Goal: Communication & Community: Participate in discussion

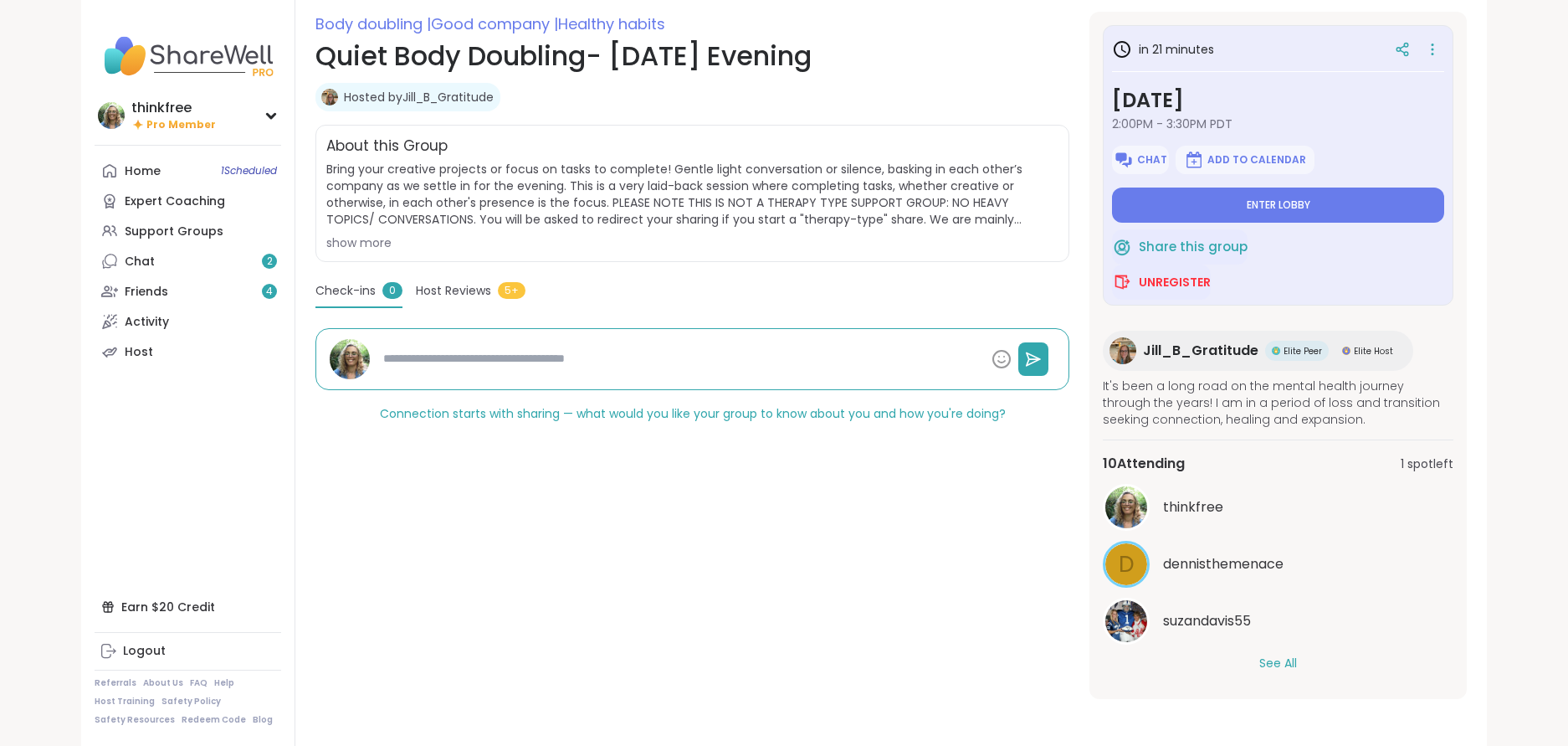
click at [1280, 663] on button "See All" at bounding box center [1278, 663] width 37 height 17
type textarea "*"
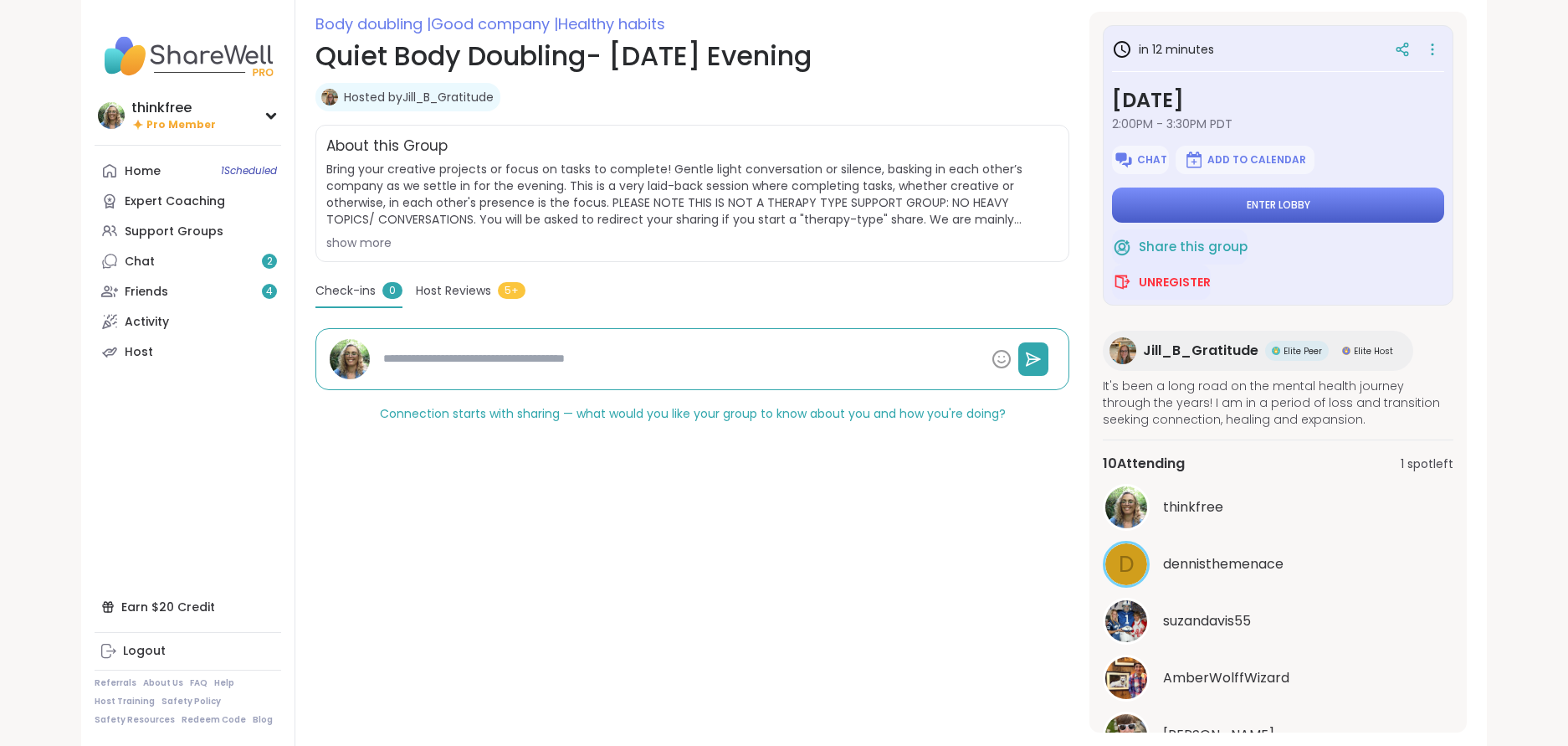
scroll to position [4, 0]
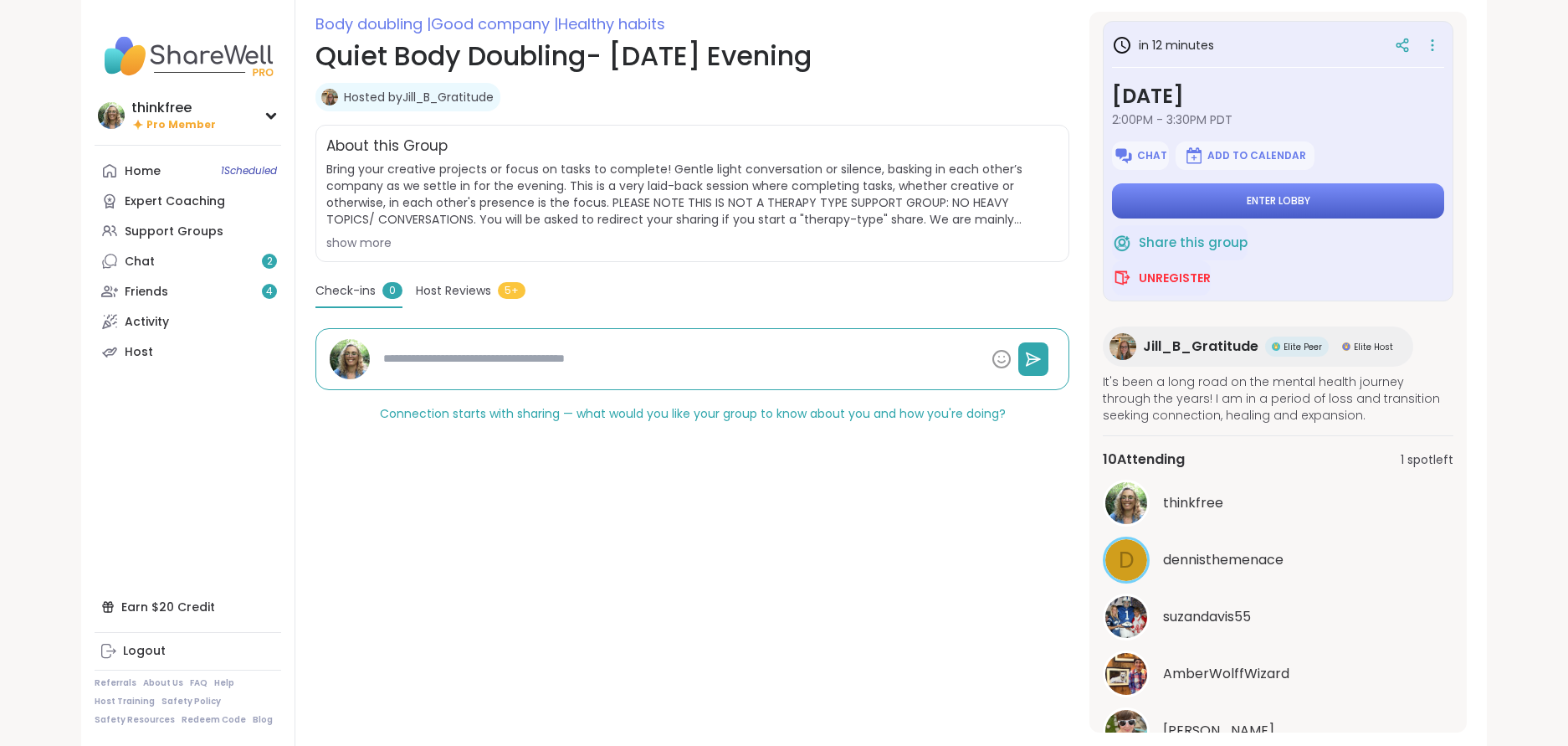
click at [1286, 204] on span "Enter lobby" at bounding box center [1278, 200] width 64 height 13
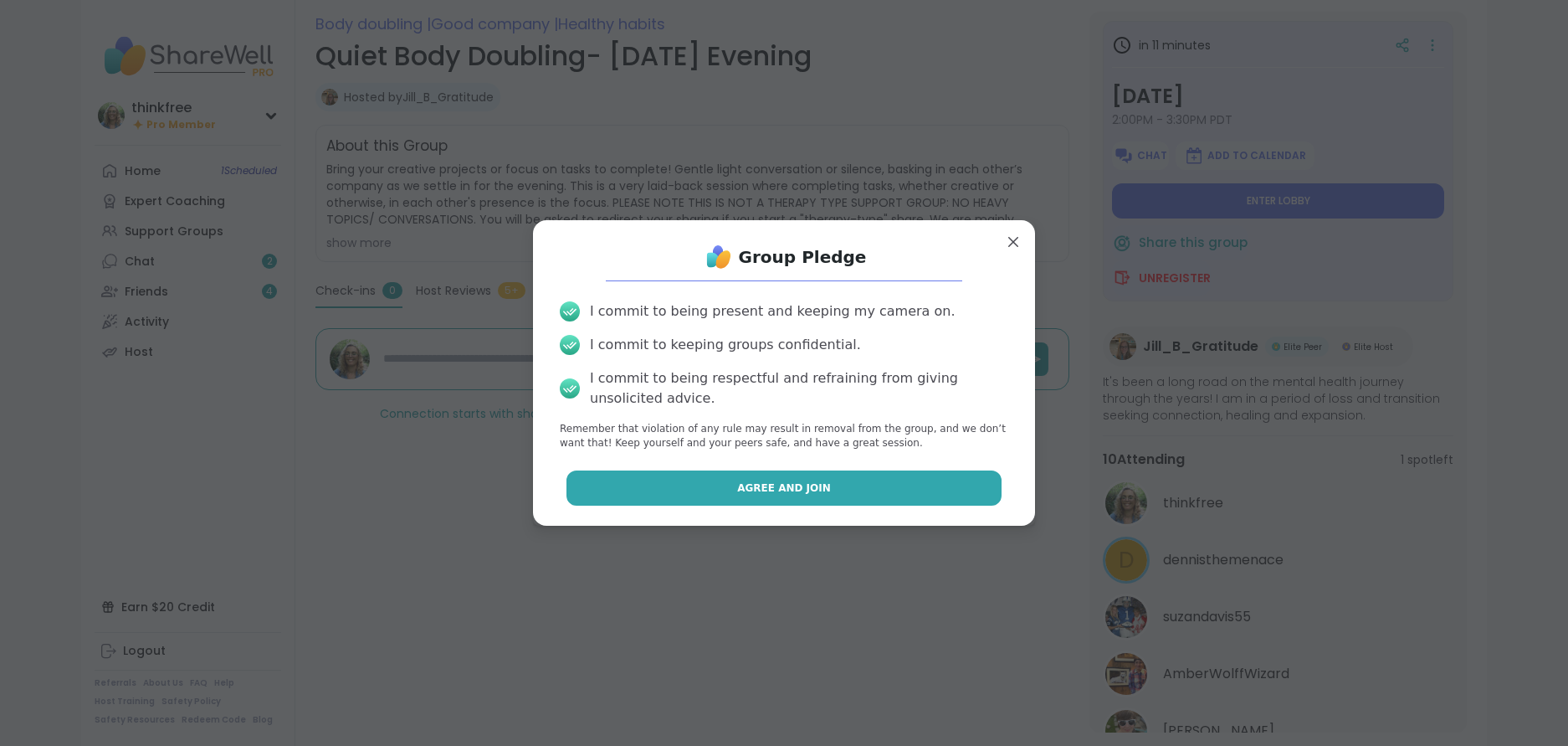
click at [753, 481] on span "Agree and Join" at bounding box center [784, 487] width 94 height 15
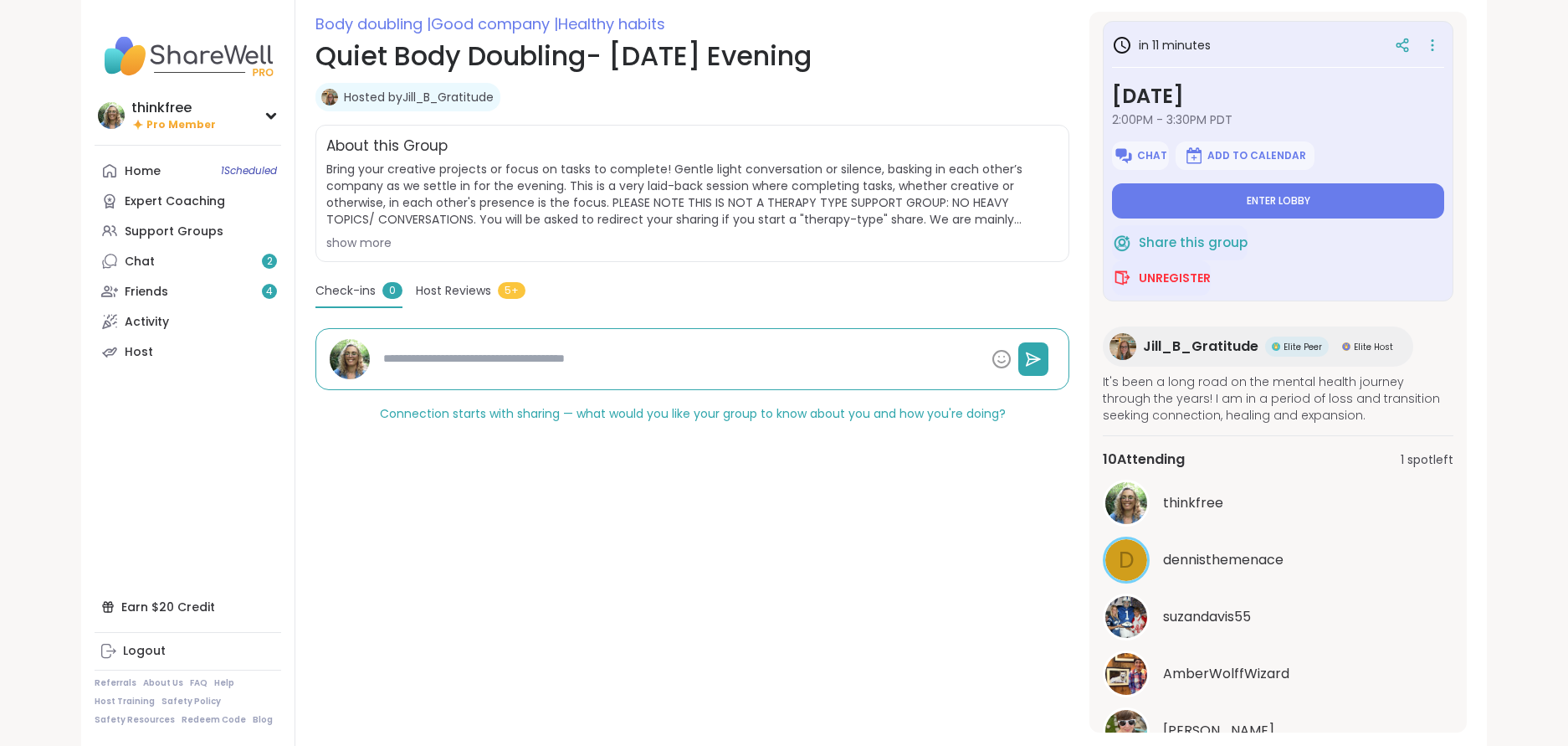
type textarea "*"
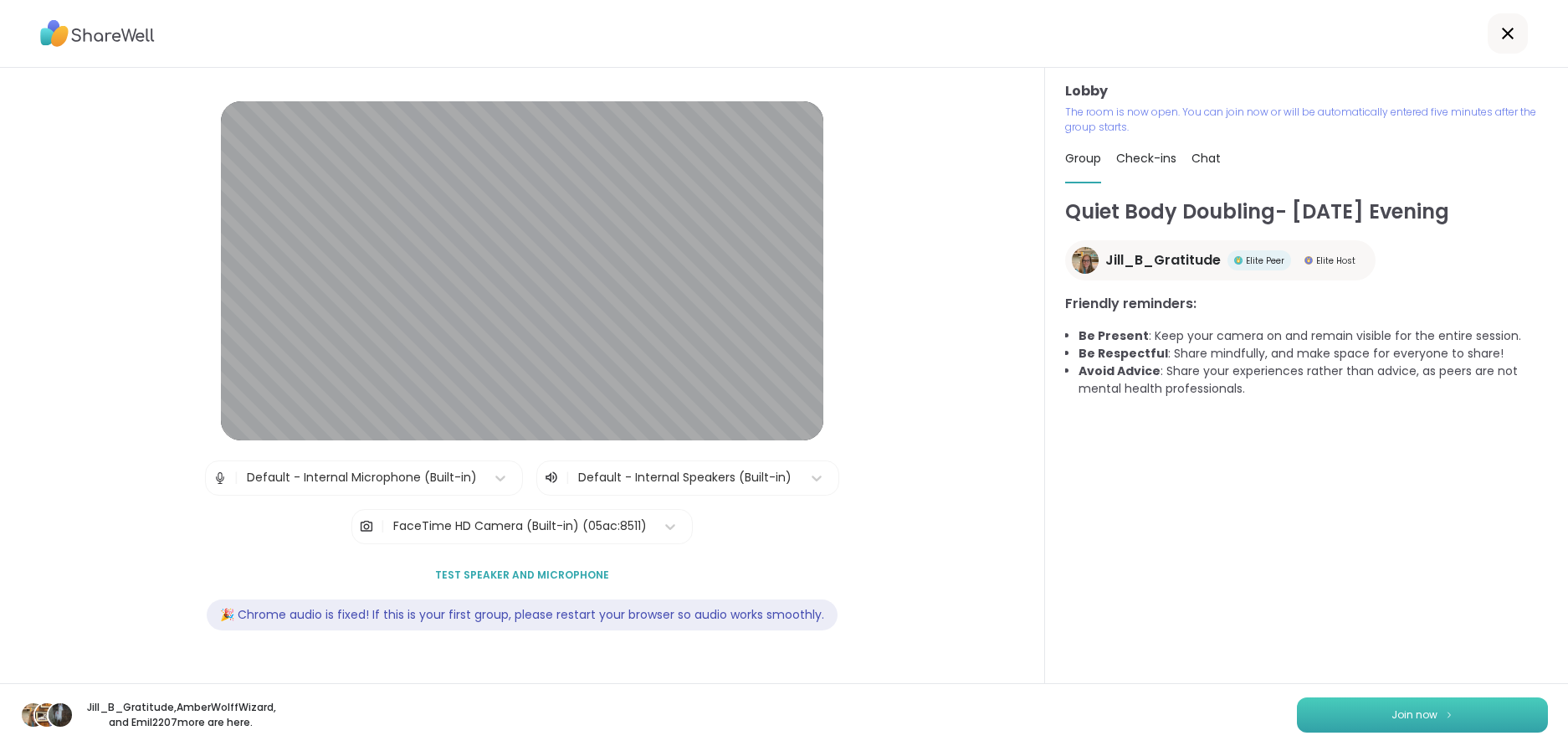
click at [1405, 716] on span "Join now" at bounding box center [1415, 714] width 46 height 15
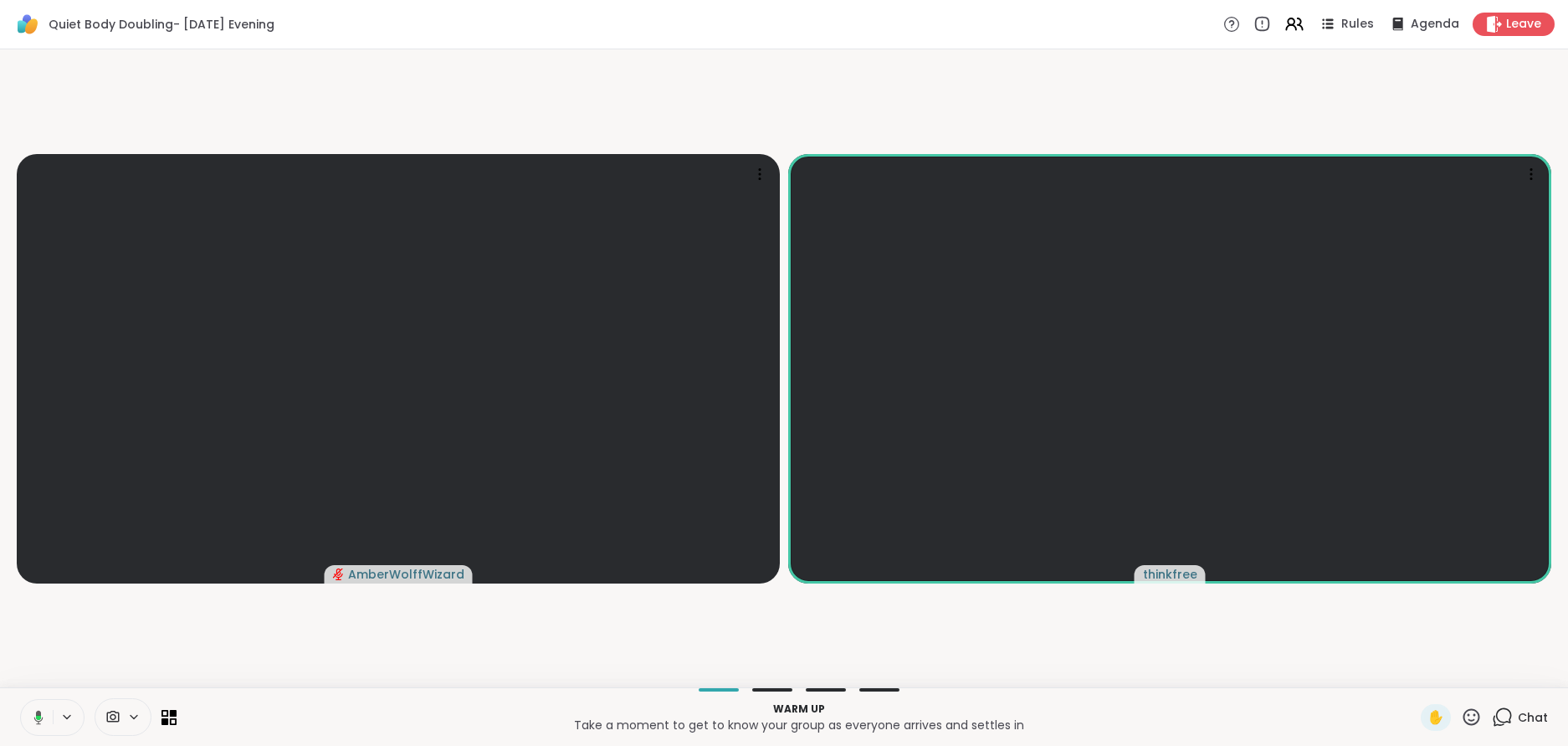
click at [36, 712] on icon at bounding box center [38, 716] width 10 height 14
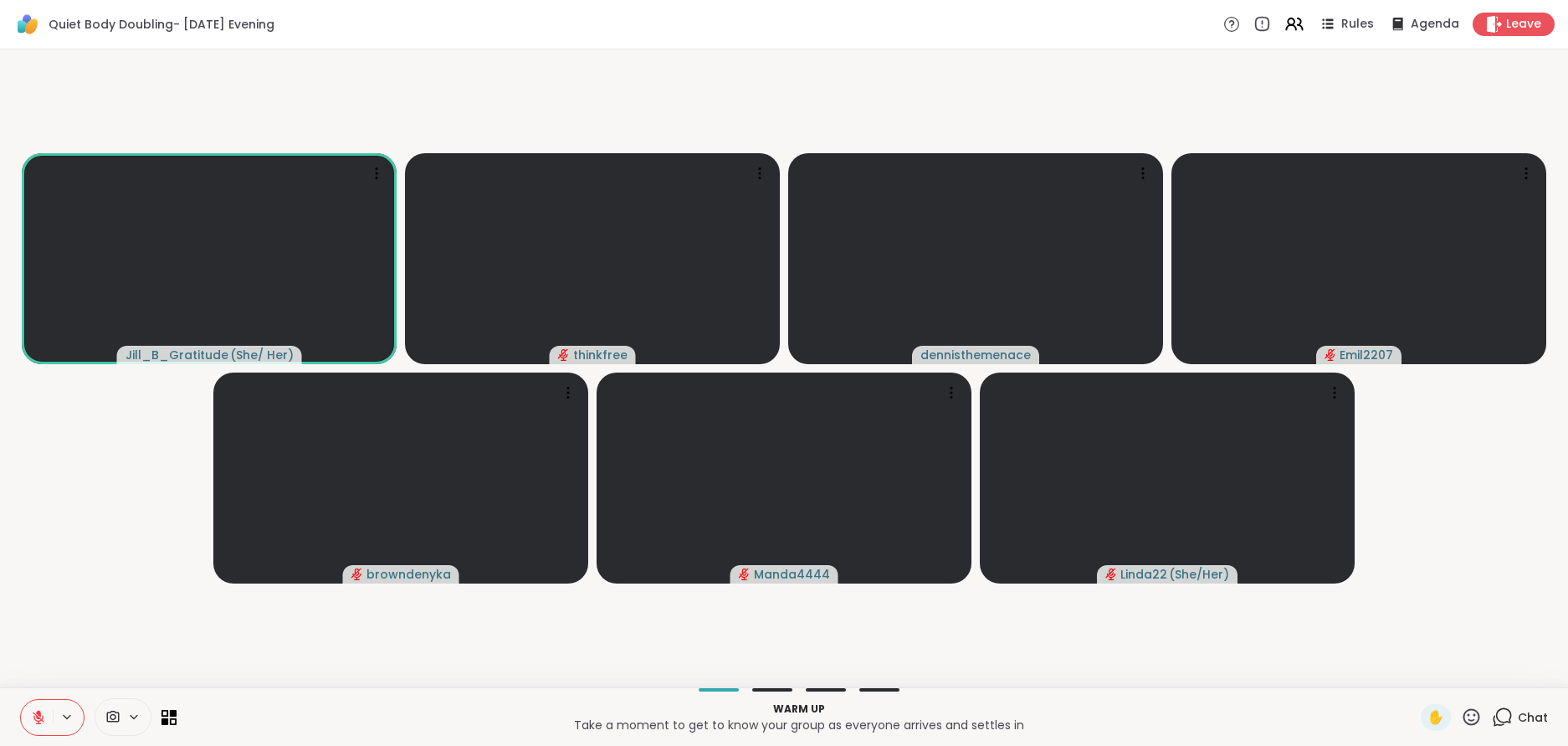
click at [1524, 717] on span "Chat" at bounding box center [1533, 716] width 30 height 17
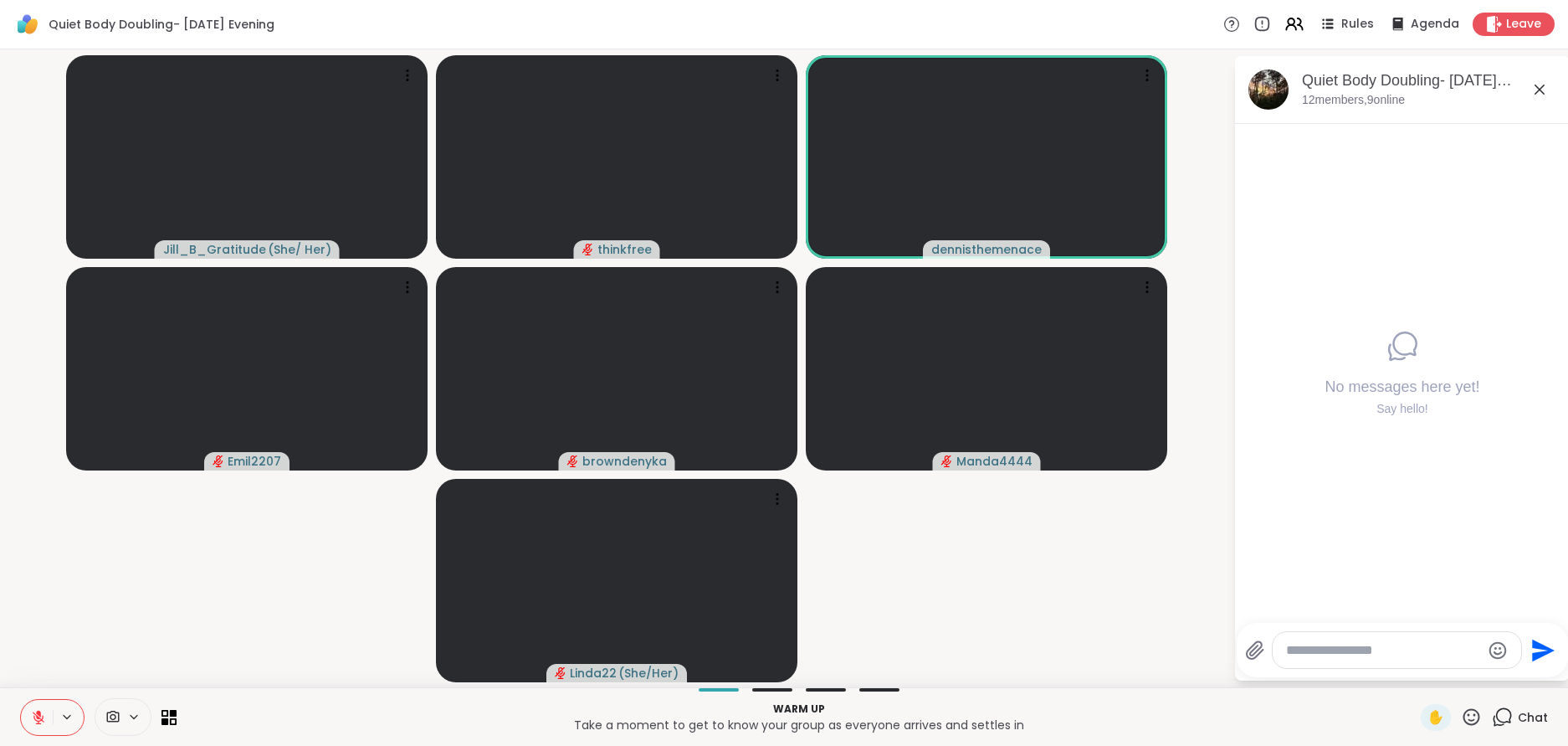
click at [1340, 642] on textarea "Type your message" at bounding box center [1384, 649] width 195 height 17
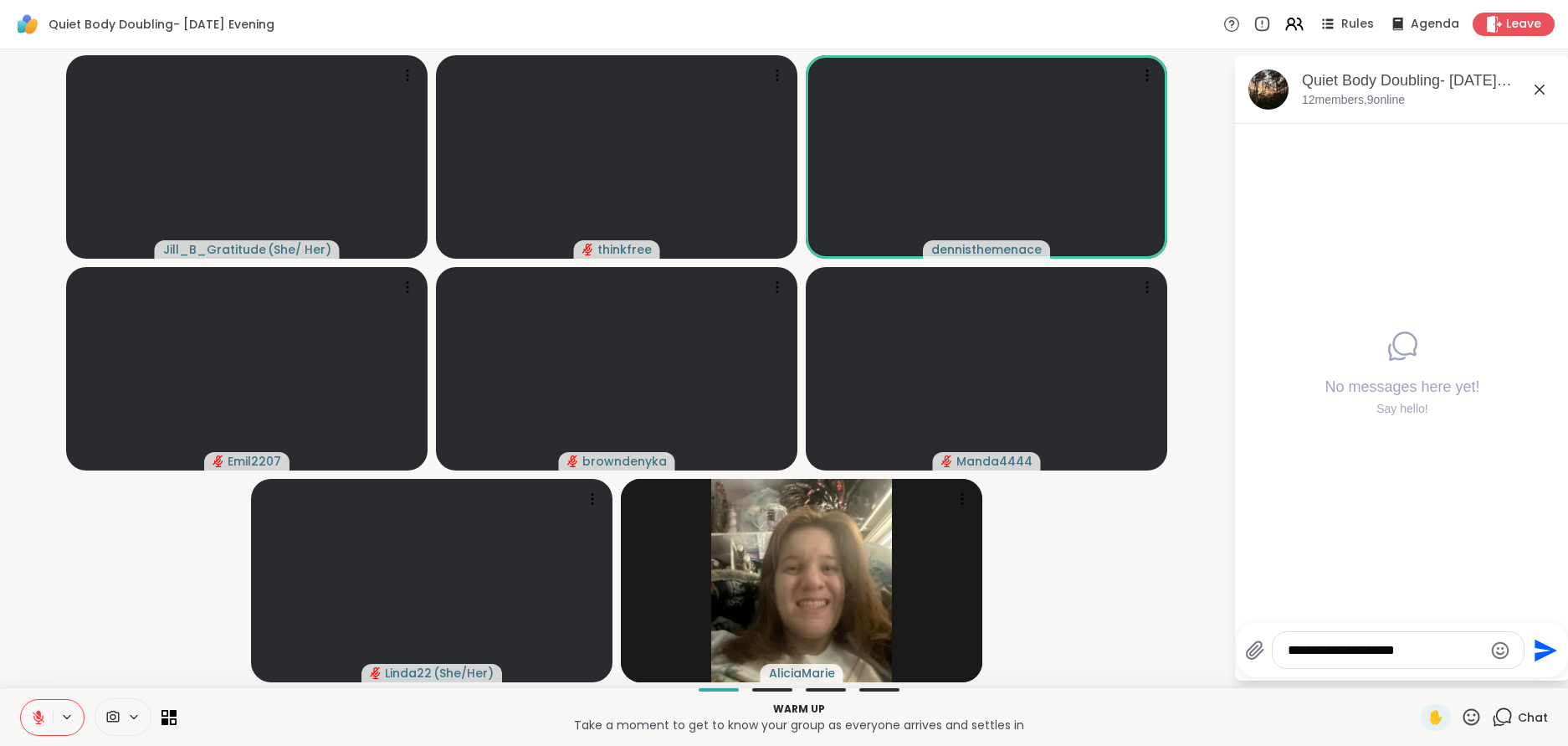
click at [1383, 653] on textarea "**********" at bounding box center [1385, 649] width 195 height 17
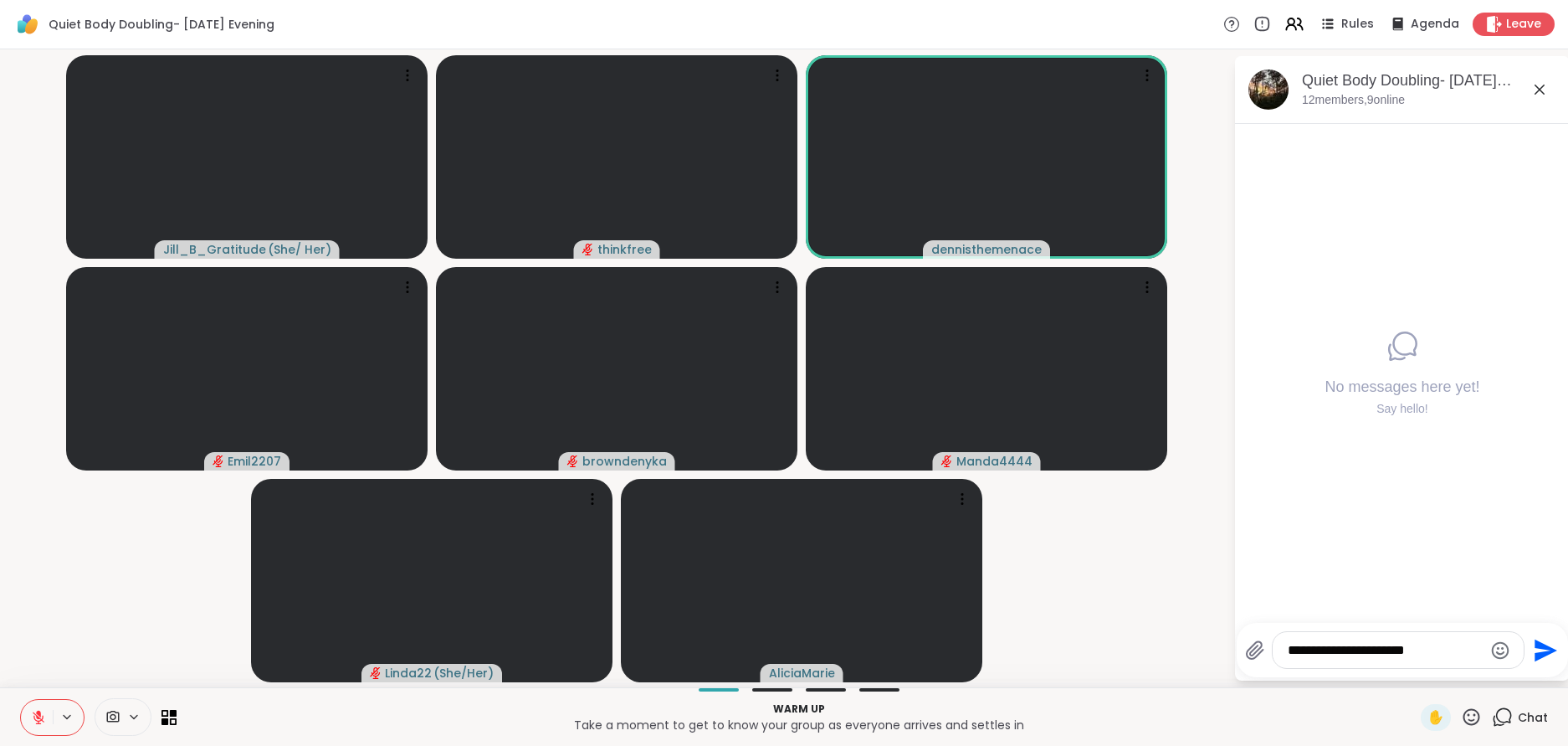
type textarea "**********"
click at [1538, 647] on icon "Send" at bounding box center [1546, 649] width 23 height 23
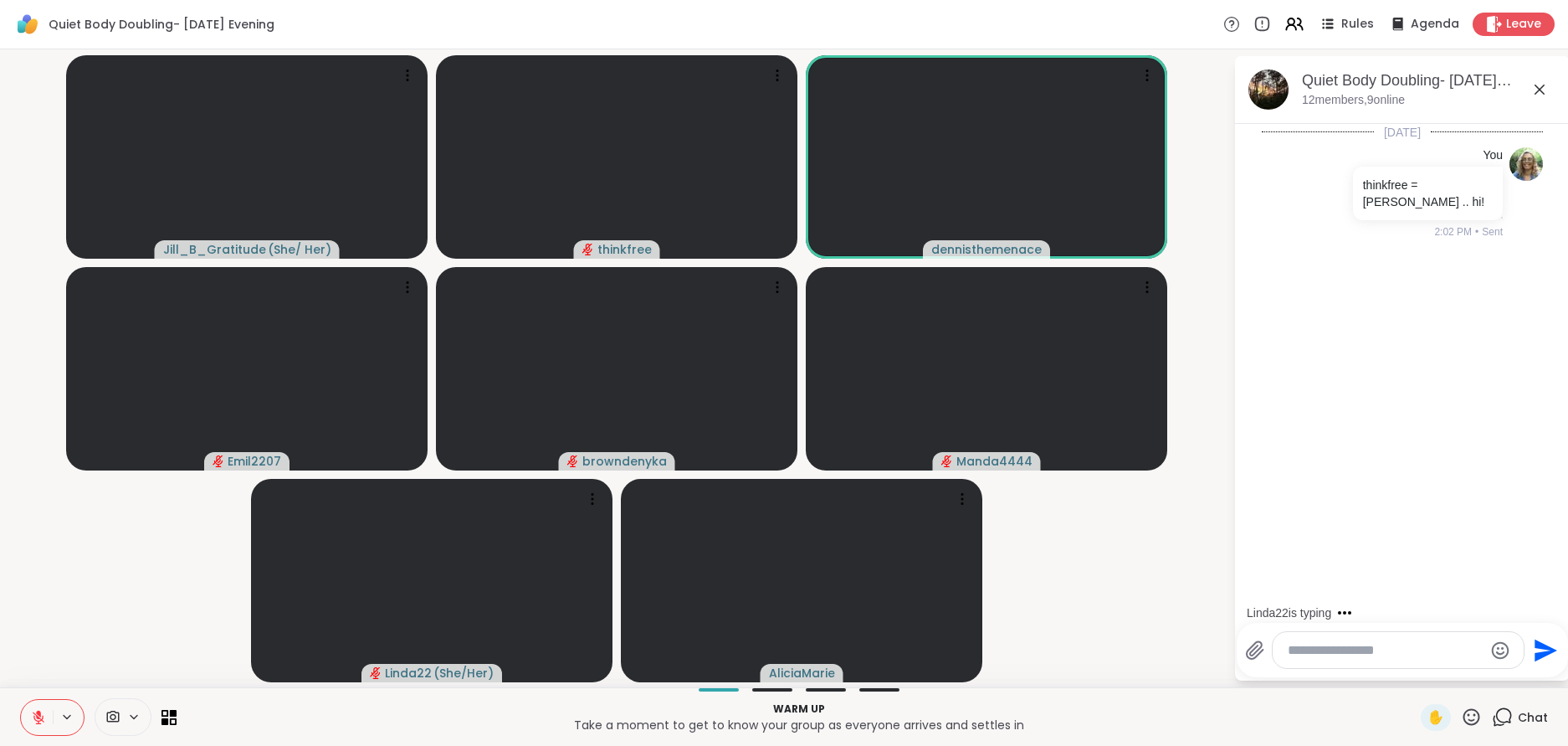
click at [1543, 89] on icon at bounding box center [1539, 89] width 20 height 20
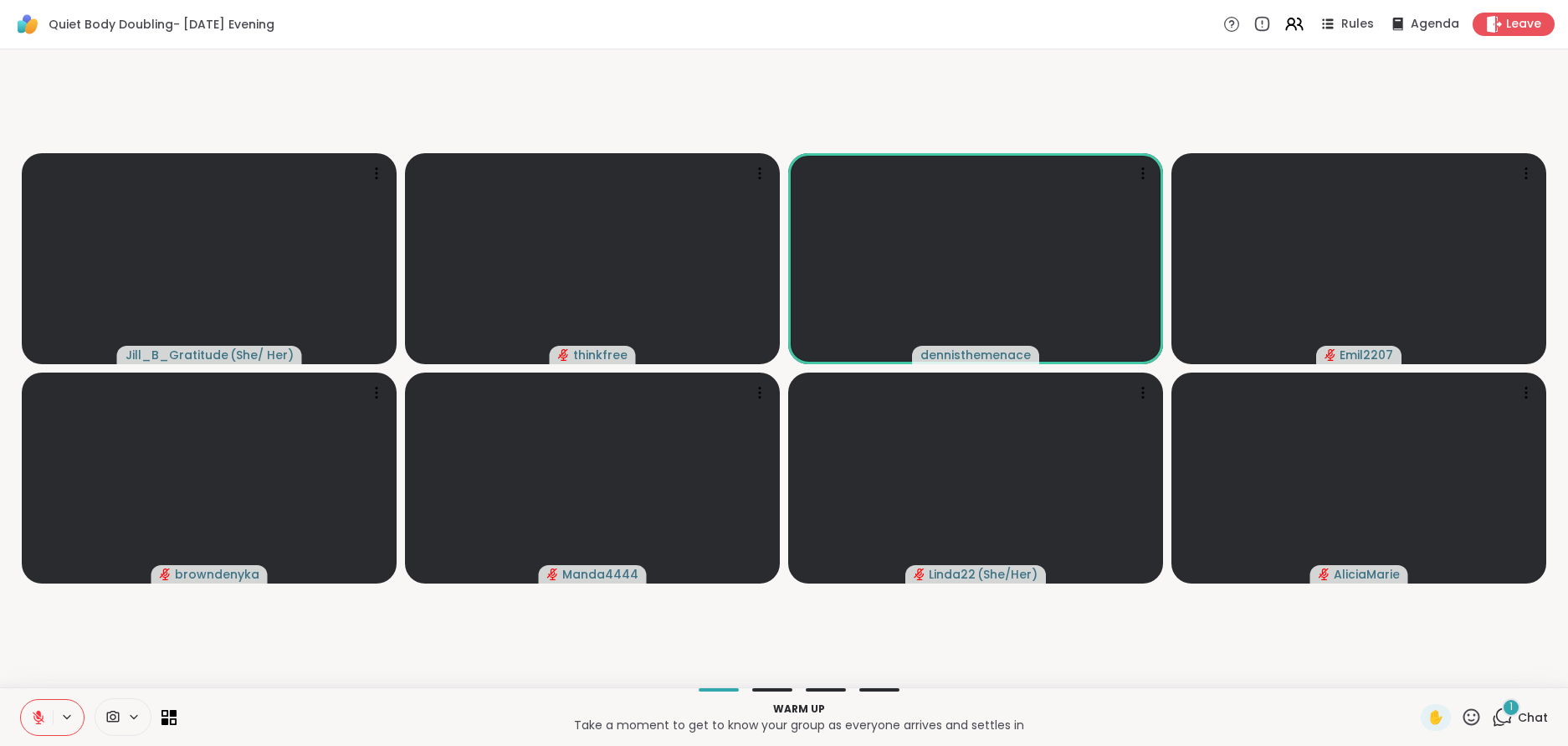
click at [1514, 711] on div "1" at bounding box center [1511, 707] width 18 height 18
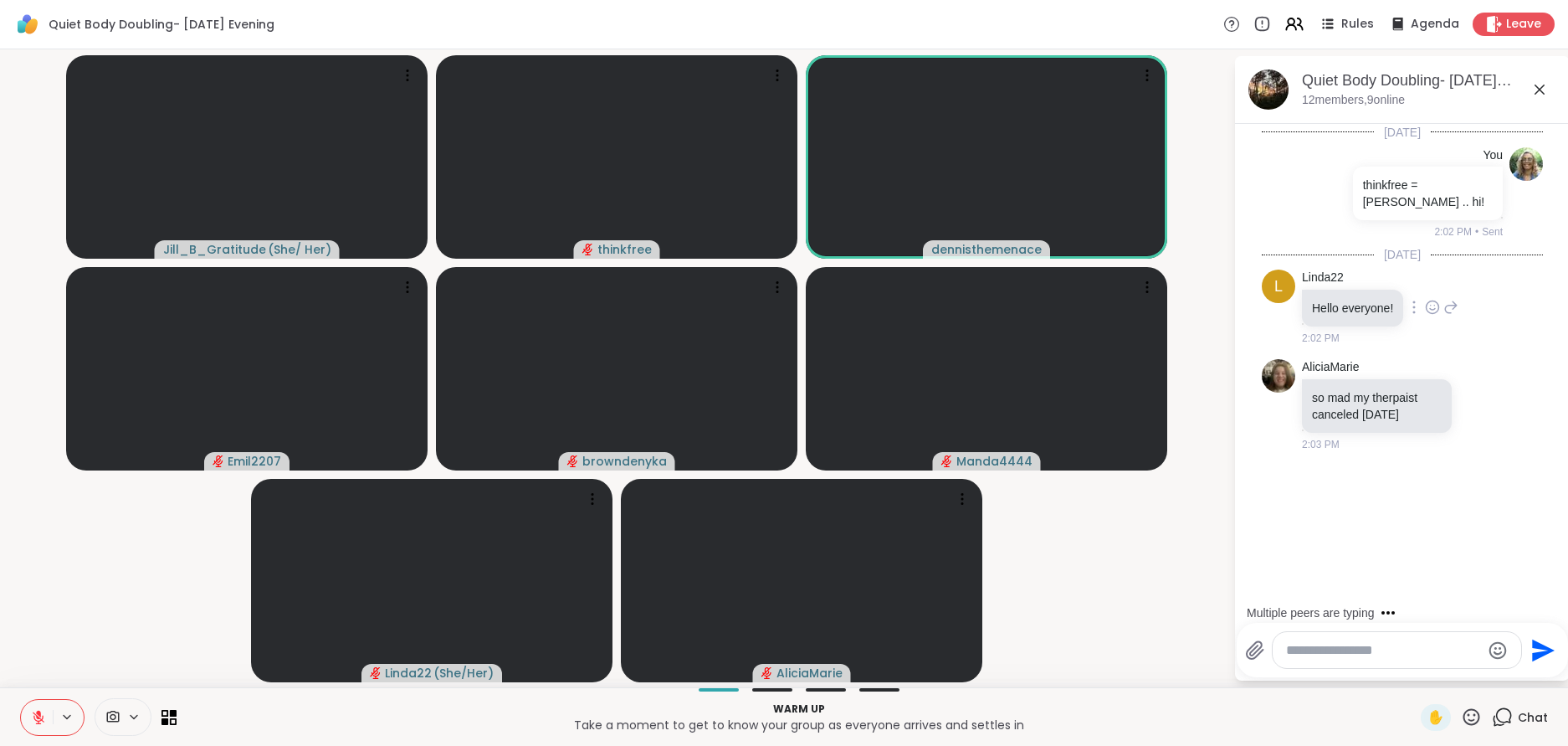
click at [1438, 326] on div "Linda22 Hello everyone! 2:02 PM" at bounding box center [1381, 307] width 157 height 76
click at [1436, 300] on icon at bounding box center [1433, 306] width 12 height 12
click at [1439, 272] on div "Select Reaction: Heart" at bounding box center [1432, 279] width 15 height 15
click at [1537, 85] on icon at bounding box center [1540, 90] width 10 height 10
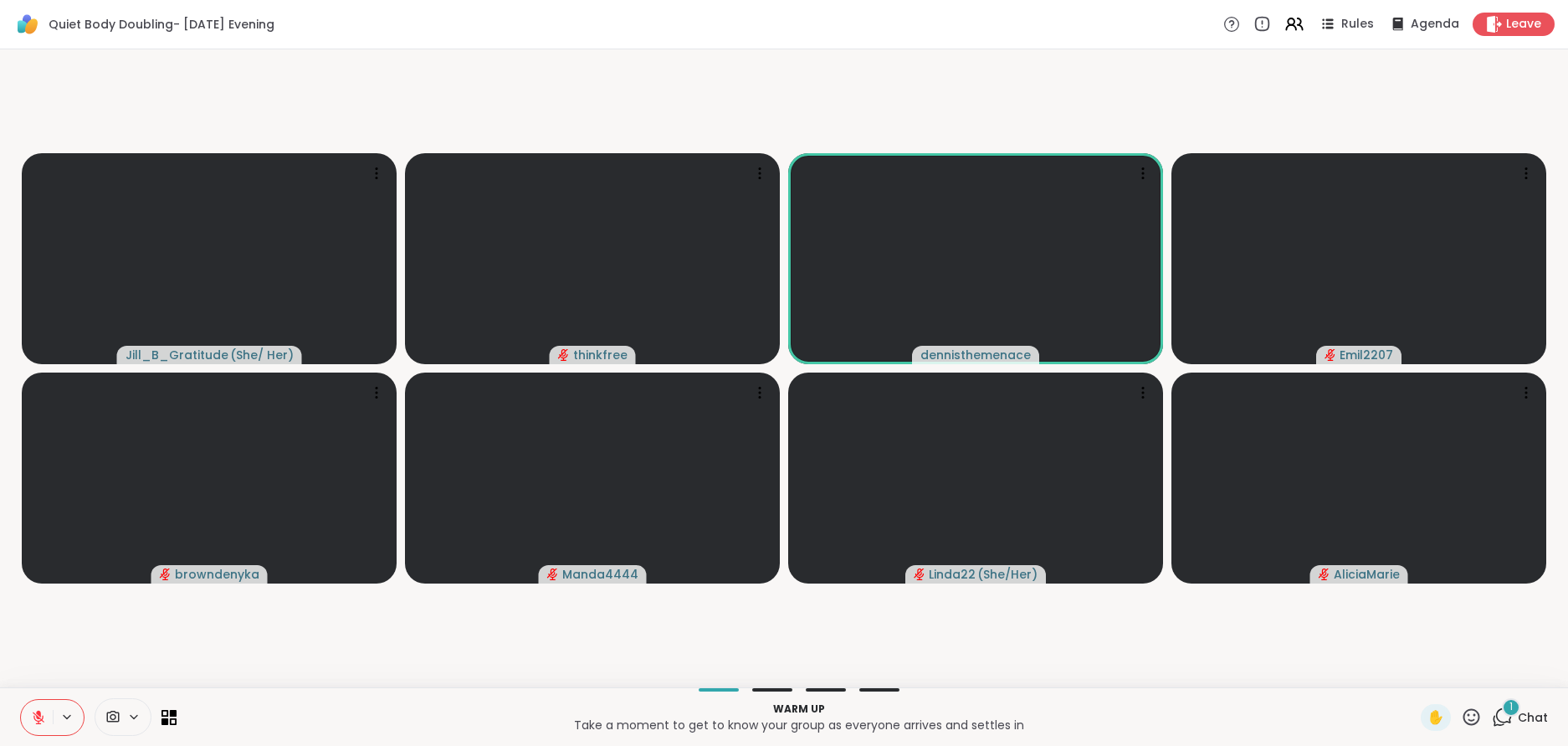
click at [1521, 708] on div "1" at bounding box center [1511, 707] width 18 height 18
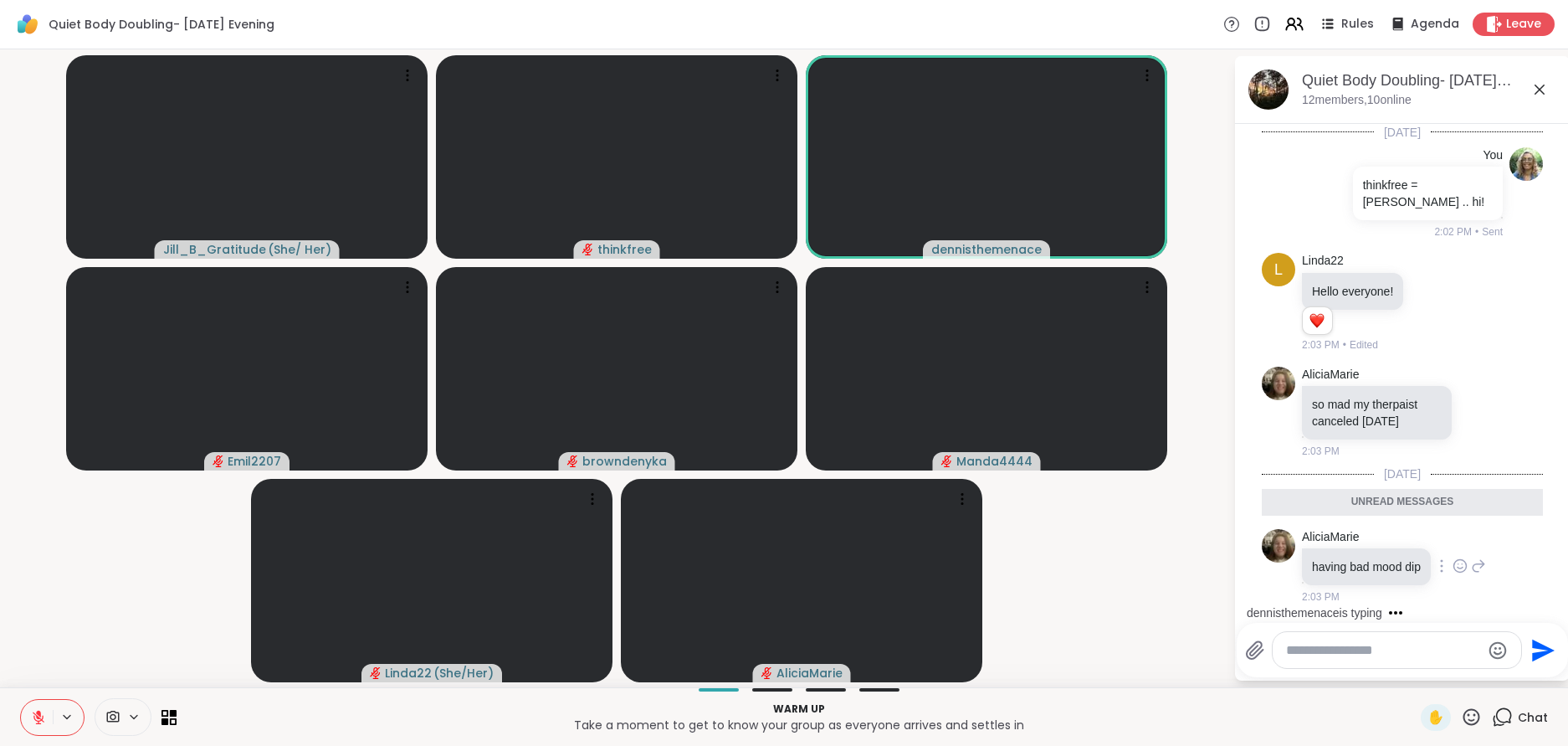
click at [1463, 557] on icon at bounding box center [1460, 565] width 15 height 17
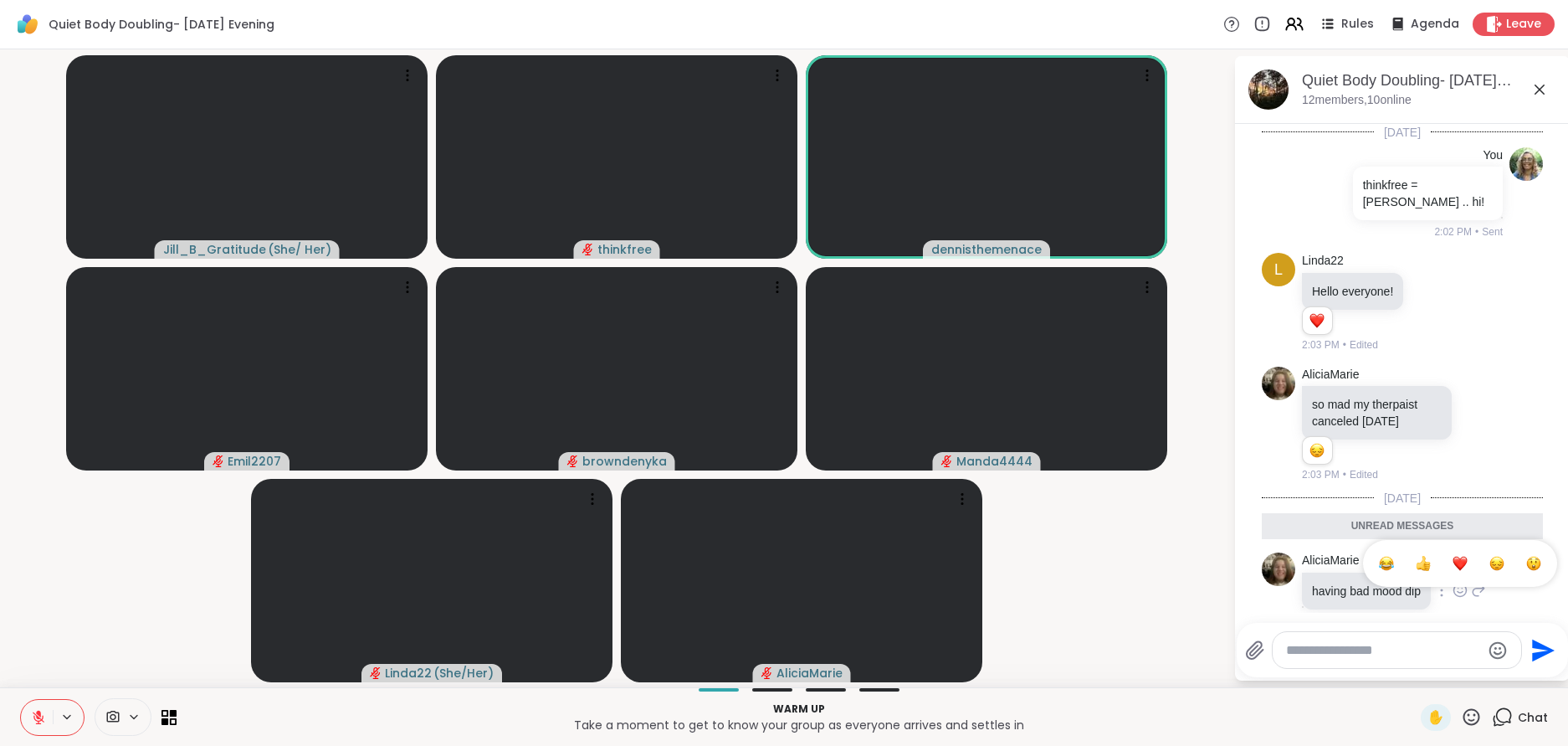
click at [1499, 555] on div "Select Reaction: Sad" at bounding box center [1497, 562] width 15 height 15
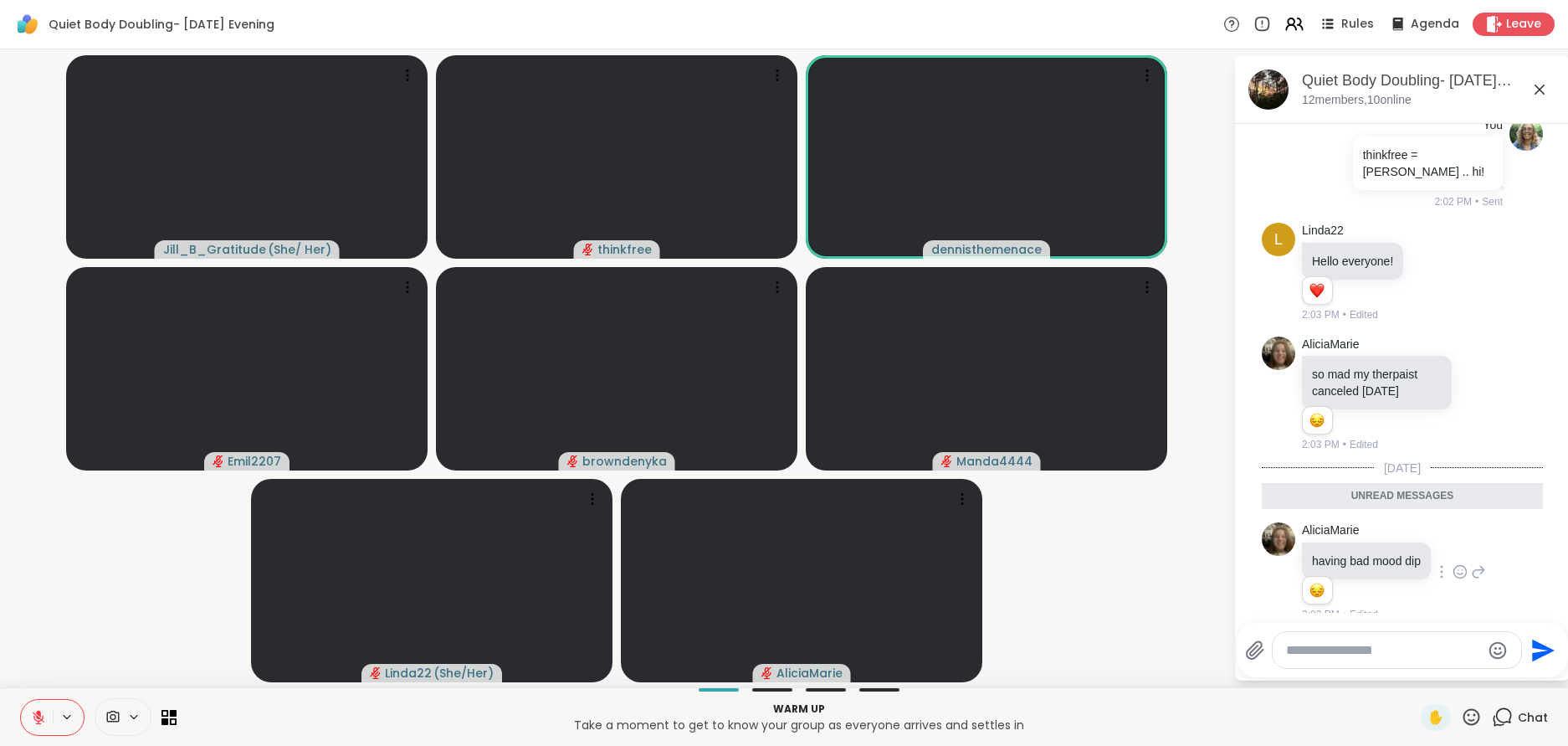
click at [1540, 86] on icon at bounding box center [1539, 89] width 20 height 20
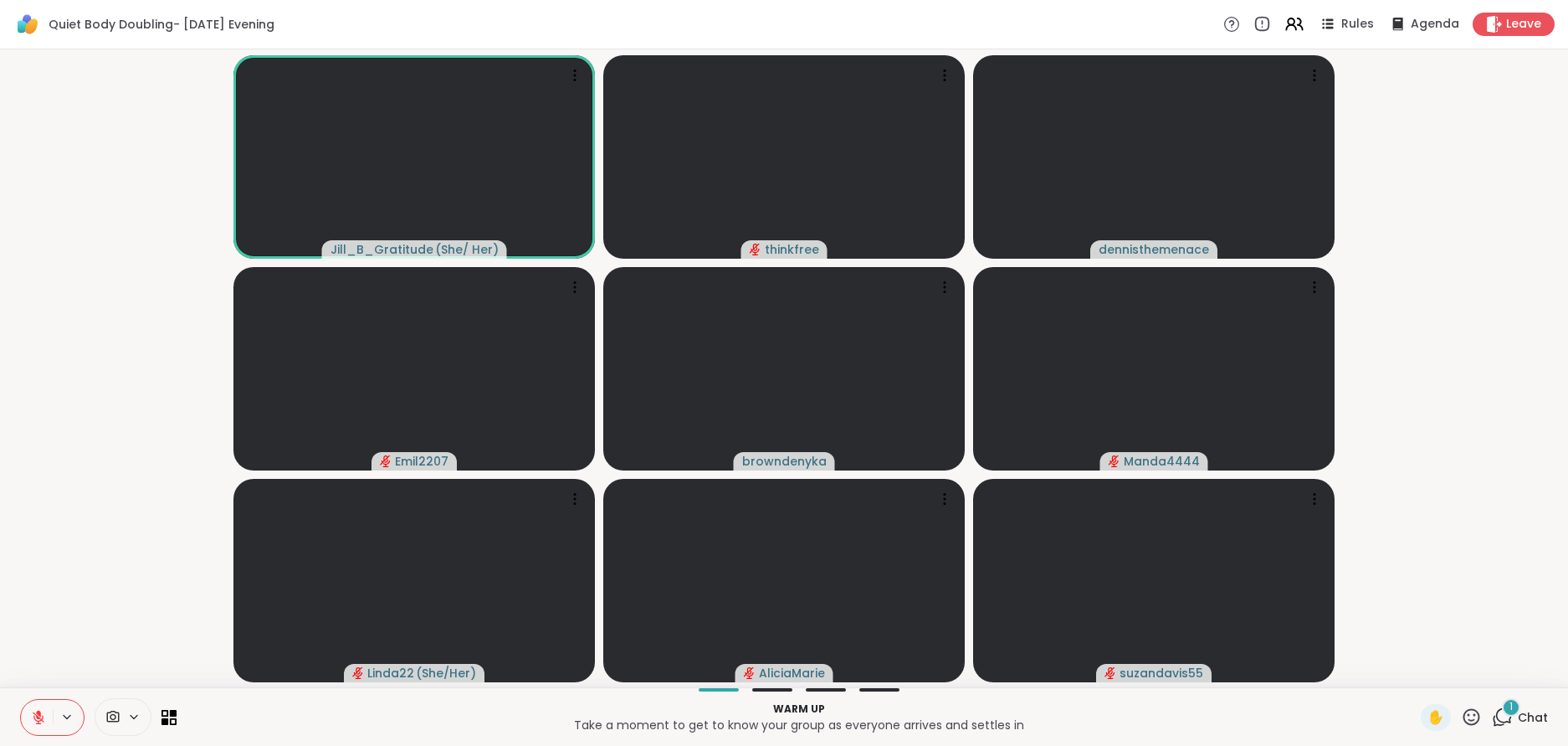
click at [1526, 713] on span "Chat" at bounding box center [1533, 716] width 30 height 17
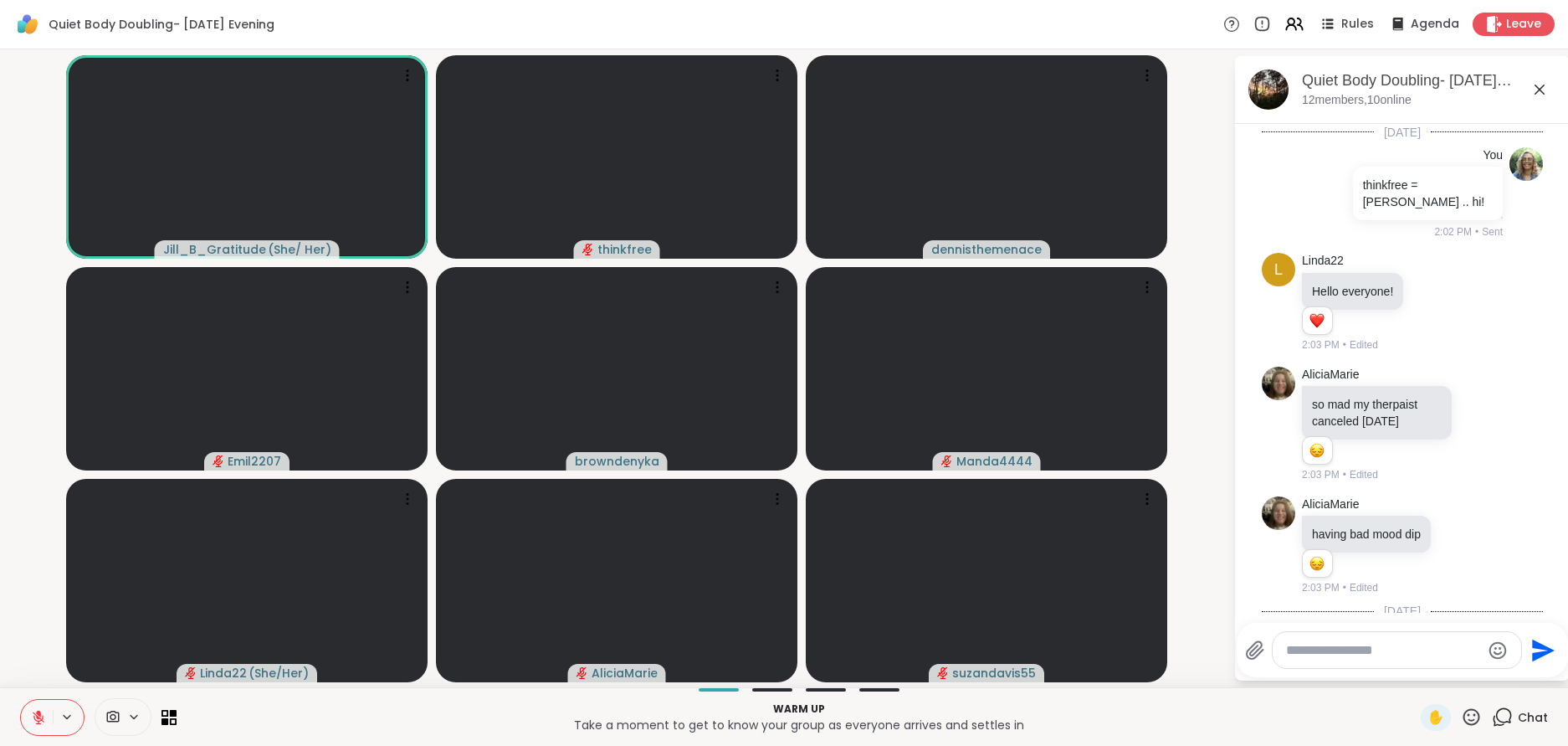
scroll to position [160, 0]
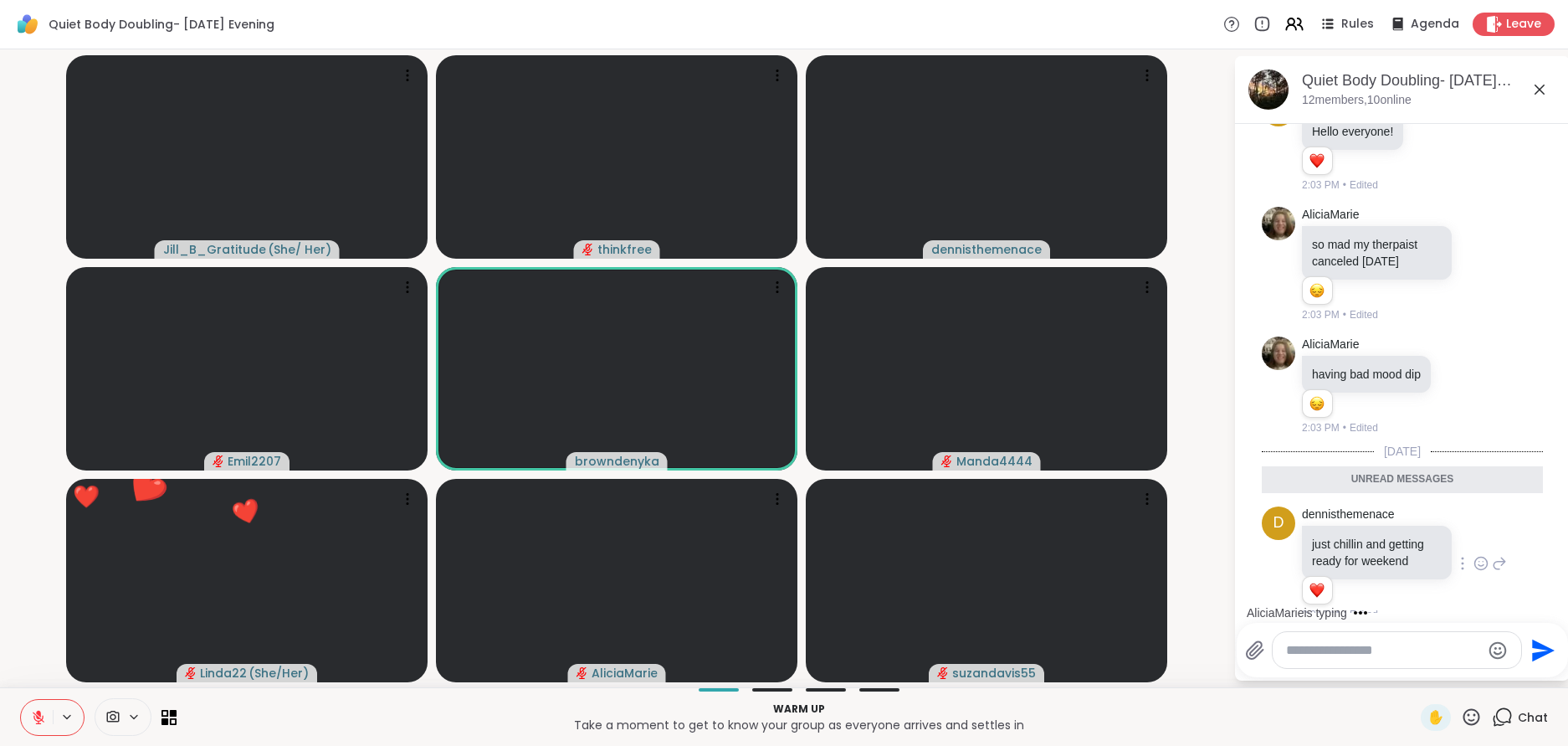
click at [1479, 554] on icon at bounding box center [1481, 562] width 15 height 17
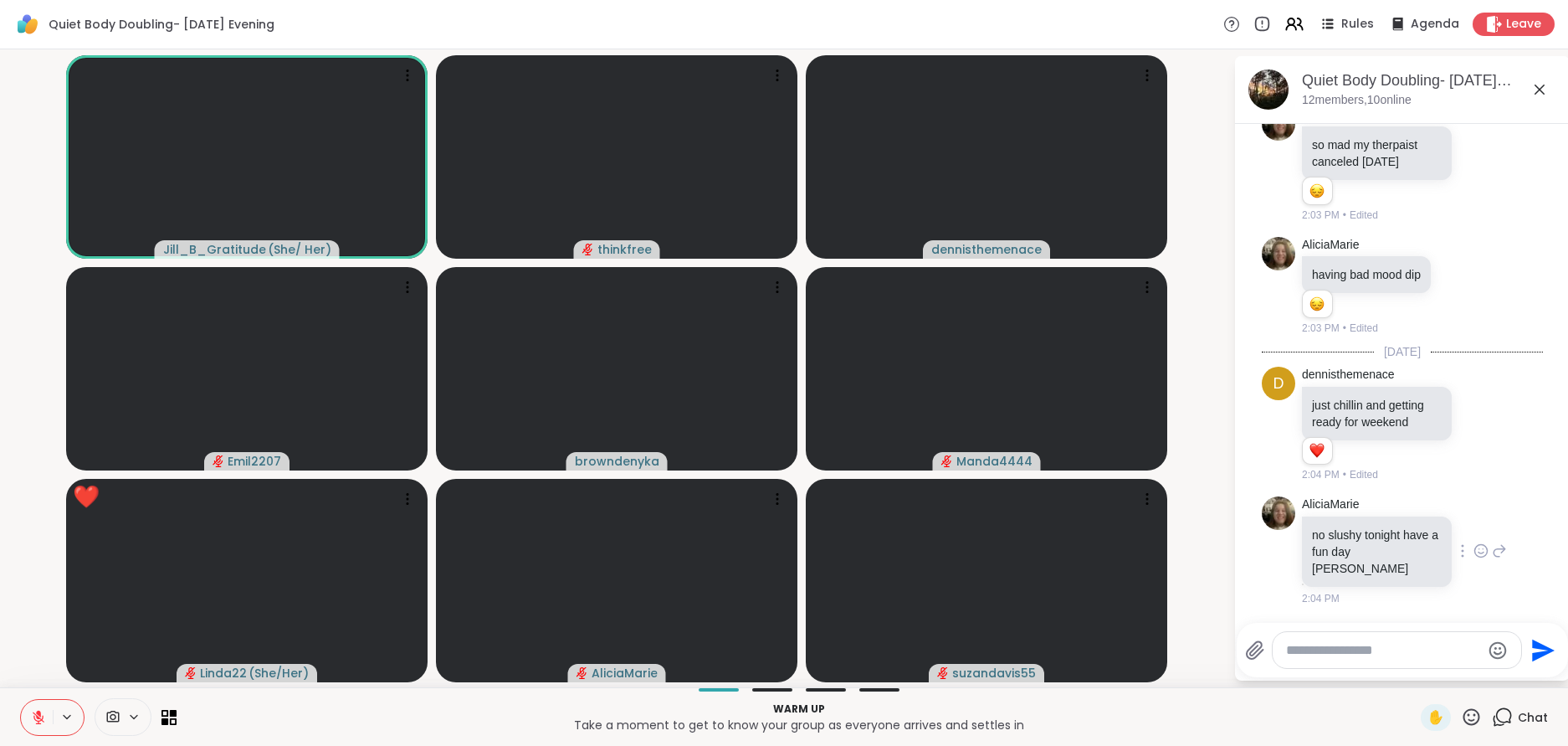
scroll to position [226, 0]
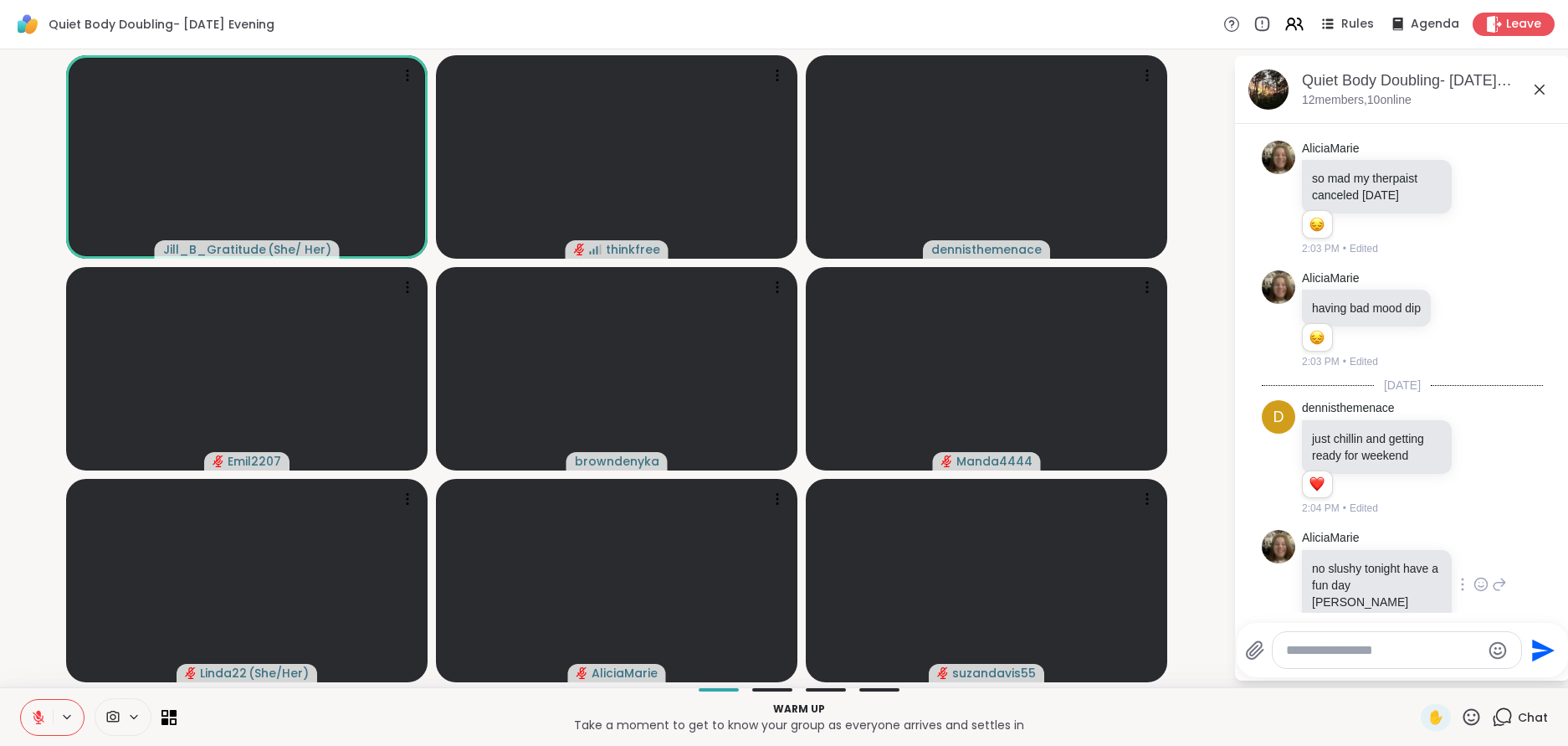
click at [1482, 575] on icon at bounding box center [1481, 583] width 15 height 17
click at [1448, 624] on div "2:04 PM" at bounding box center [1379, 631] width 153 height 15
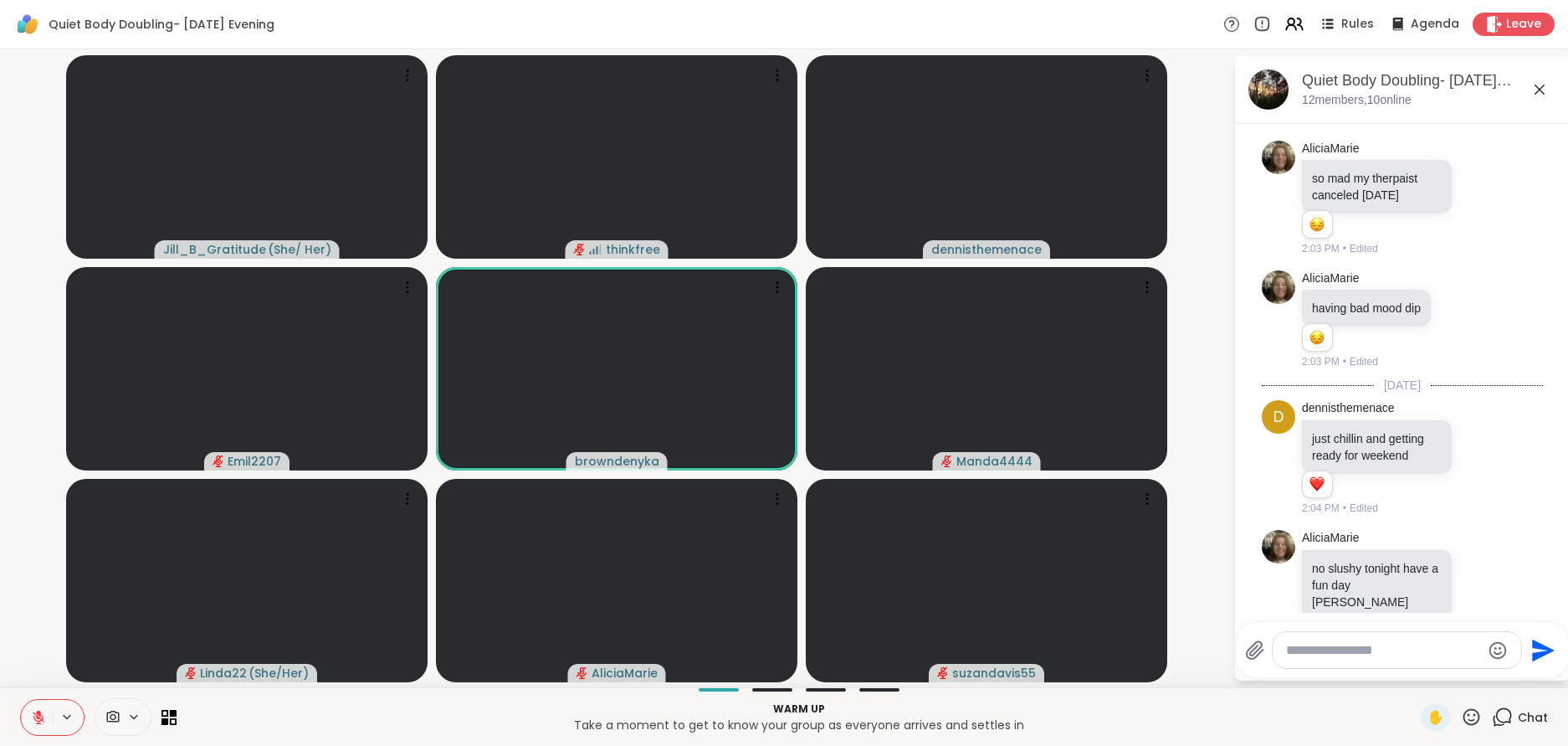
click at [1544, 645] on icon "Send" at bounding box center [1544, 649] width 23 height 23
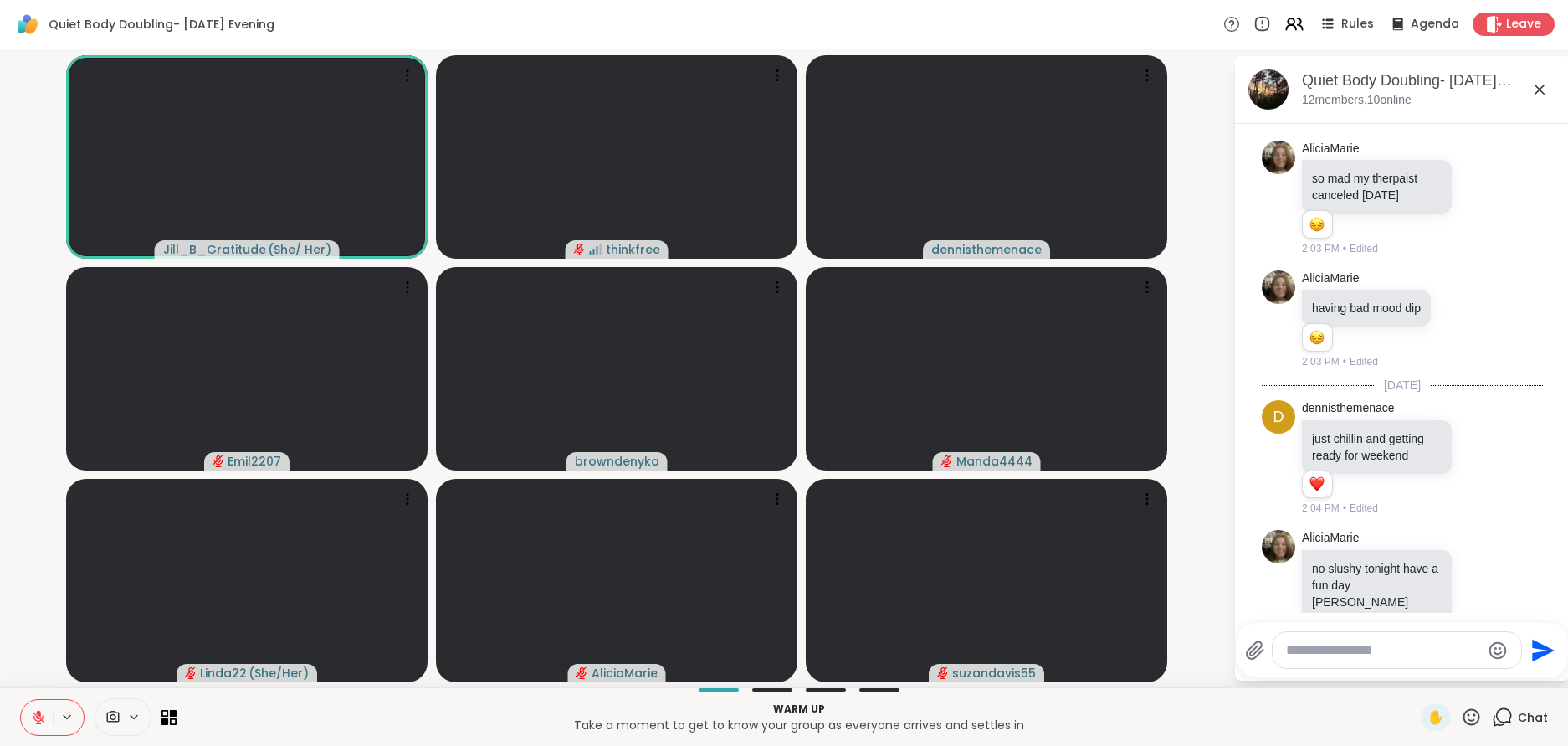
click at [1536, 646] on icon "Send" at bounding box center [1544, 649] width 23 height 23
click at [1538, 90] on icon at bounding box center [1539, 89] width 20 height 20
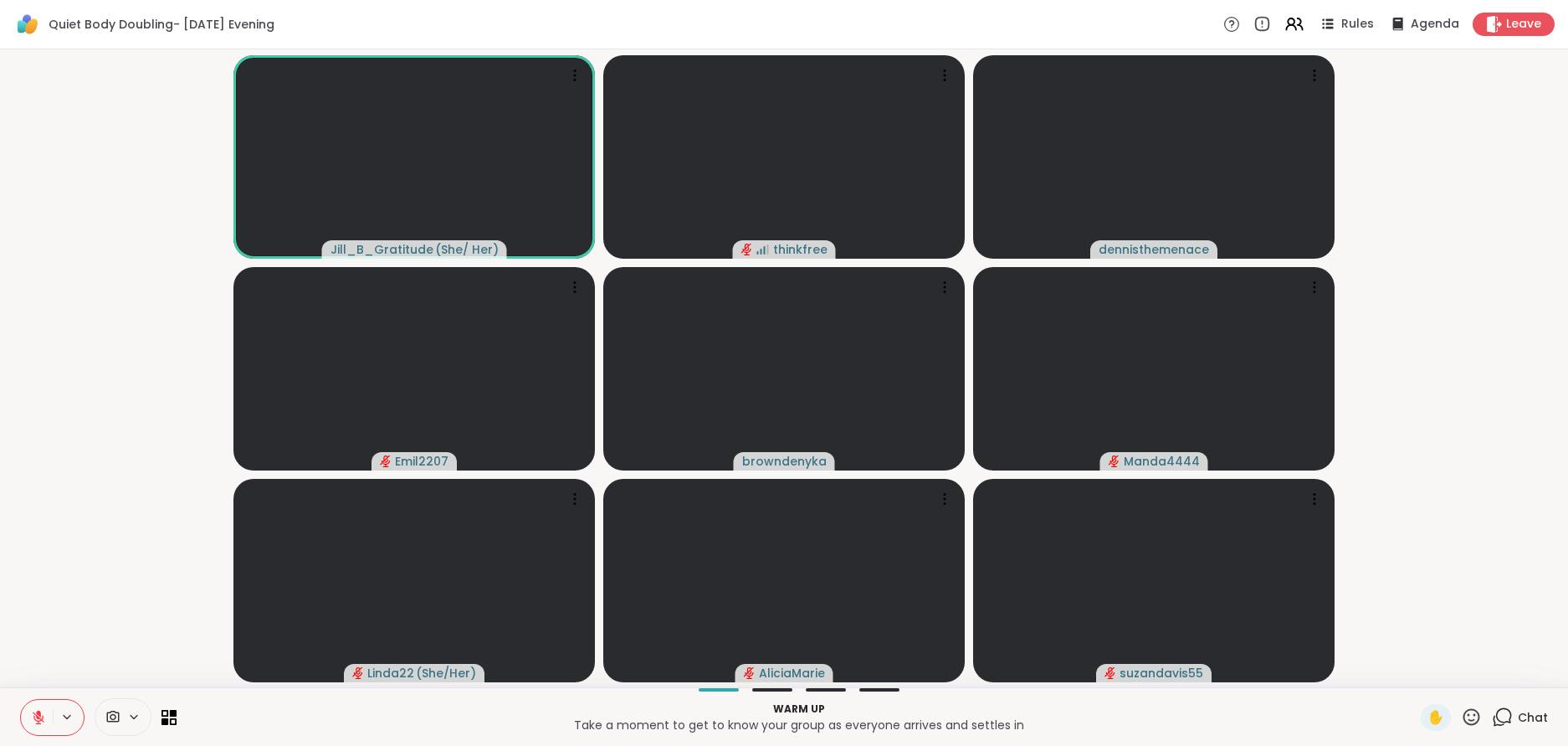
click at [1471, 715] on icon at bounding box center [1471, 716] width 21 height 21
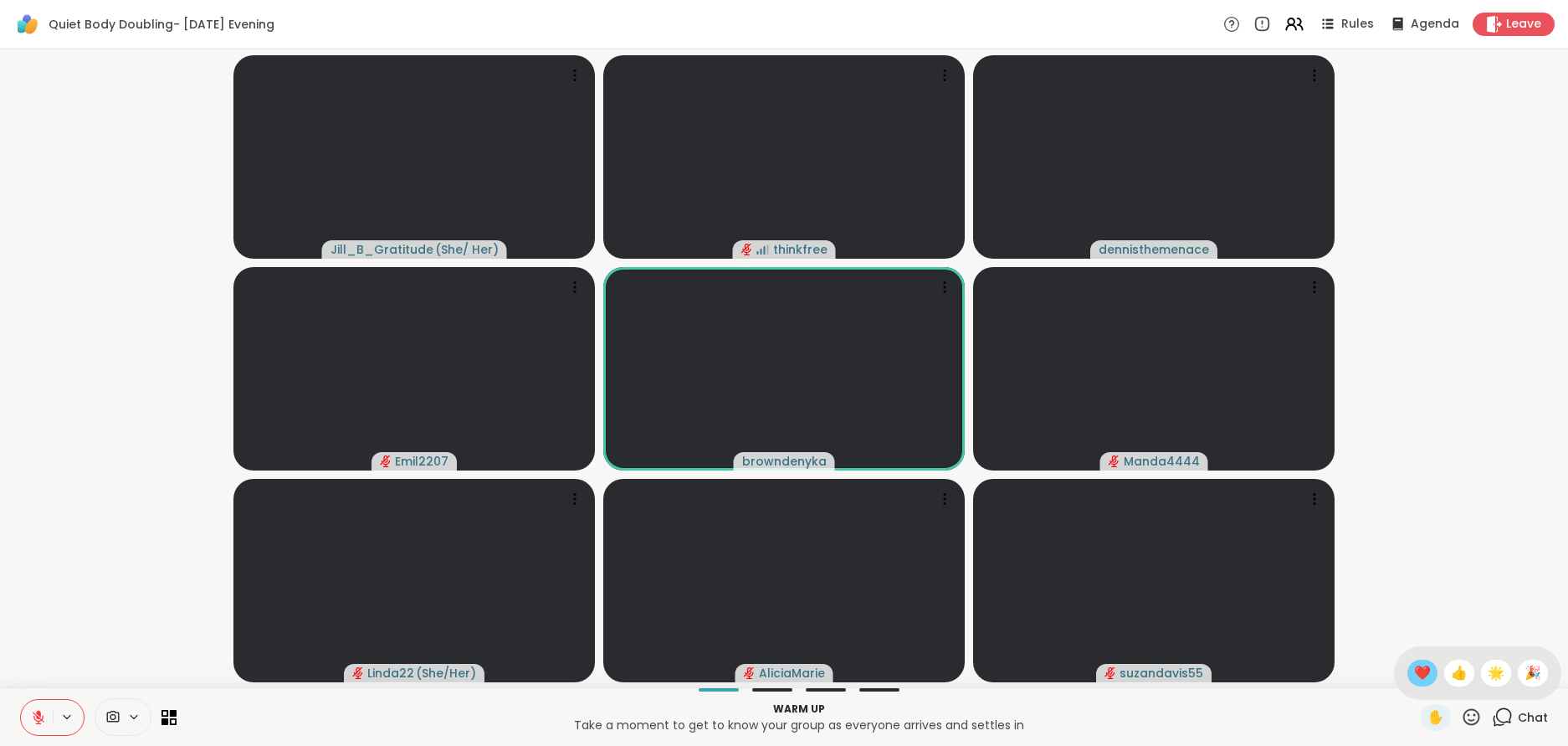
click at [1425, 675] on span "❤️" at bounding box center [1423, 672] width 17 height 20
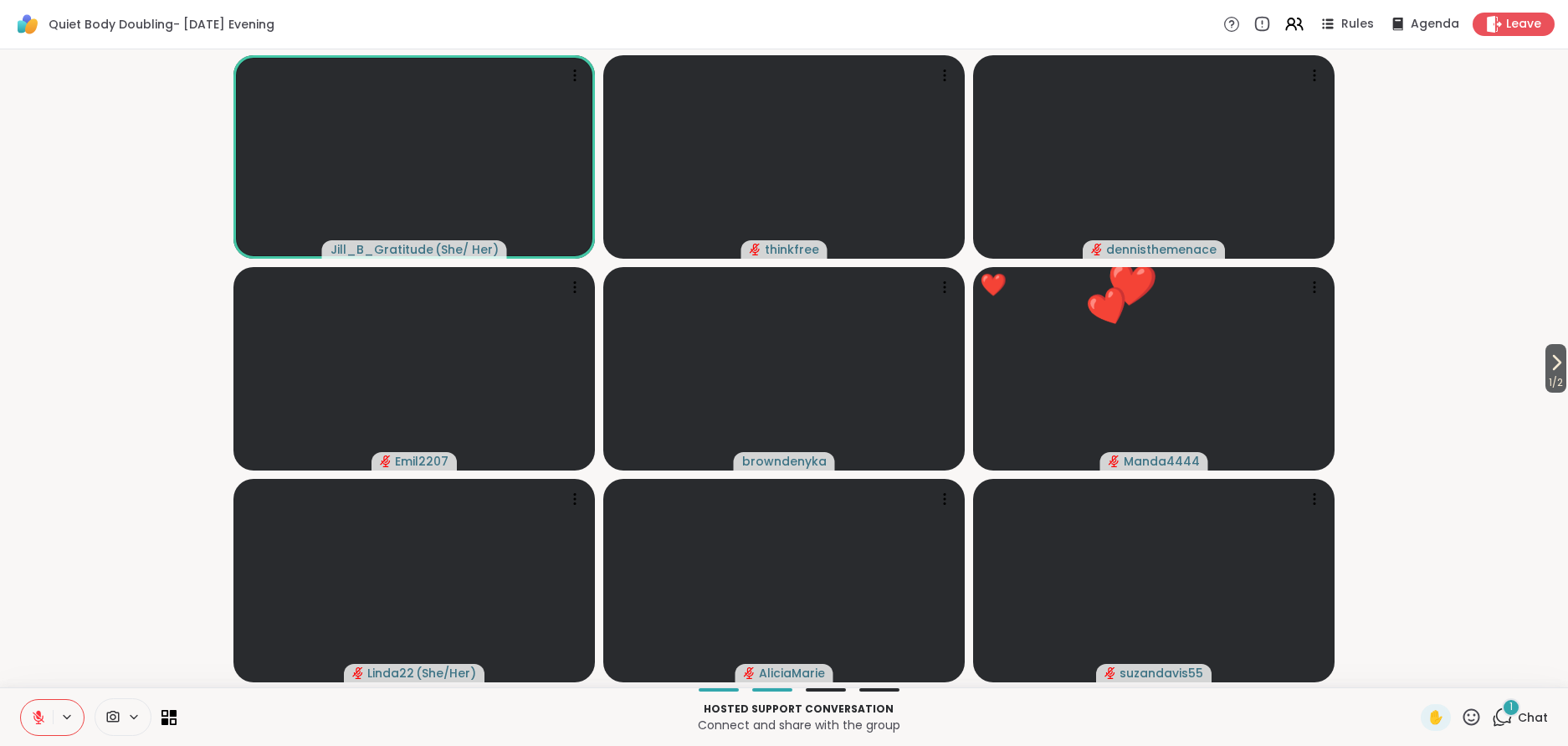
click at [1532, 716] on span "Chat" at bounding box center [1533, 716] width 30 height 17
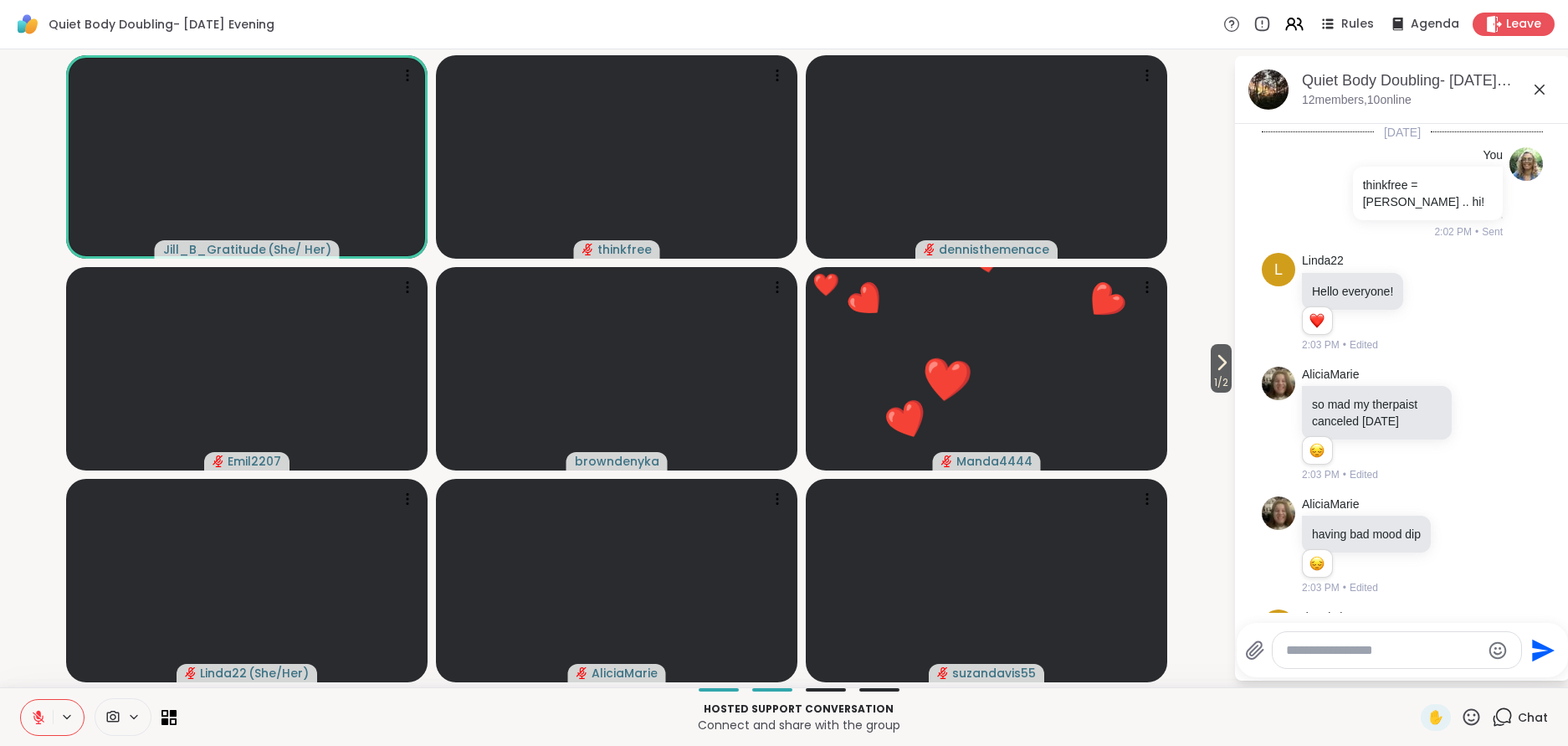
scroll to position [355, 0]
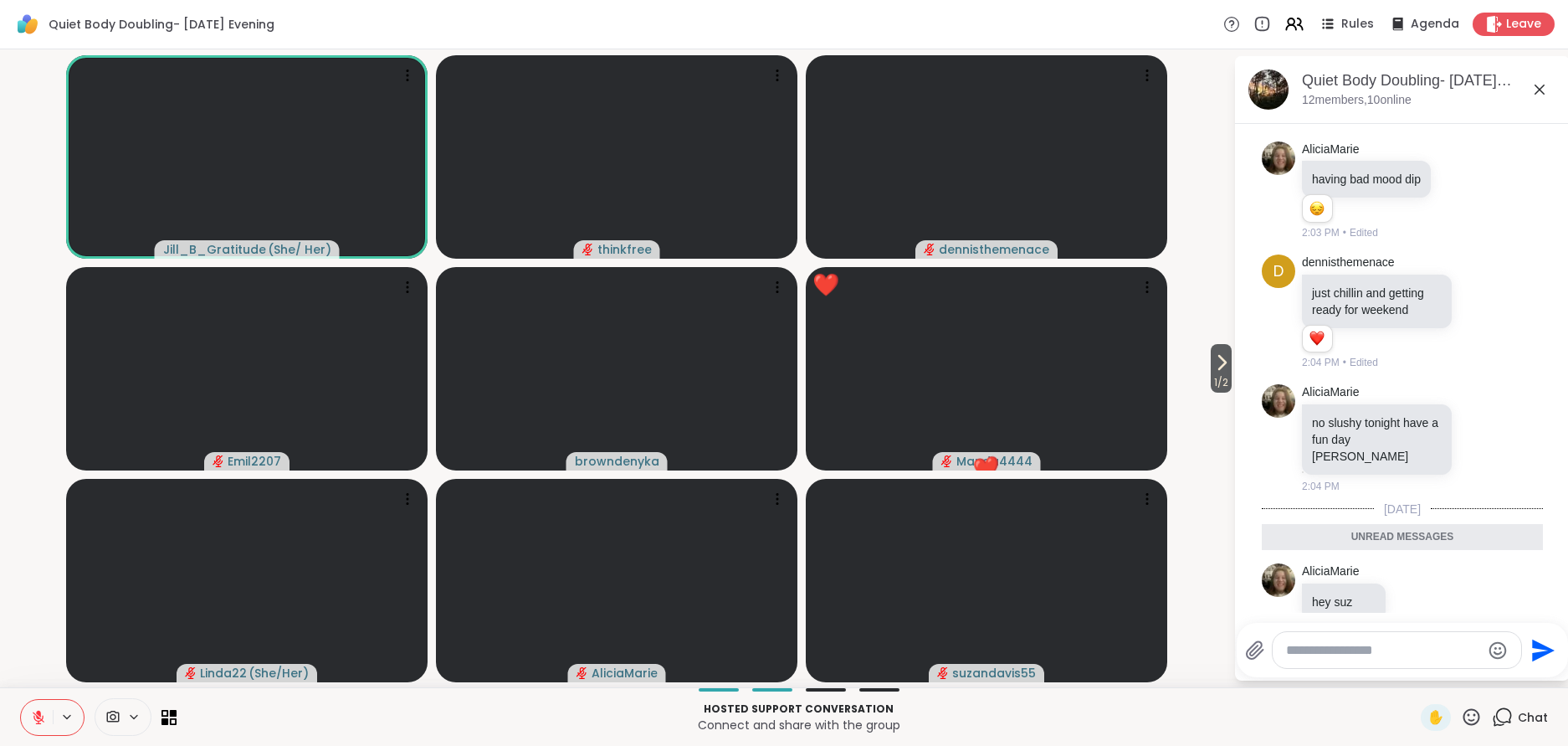
click at [1535, 718] on span "Chat" at bounding box center [1533, 716] width 30 height 17
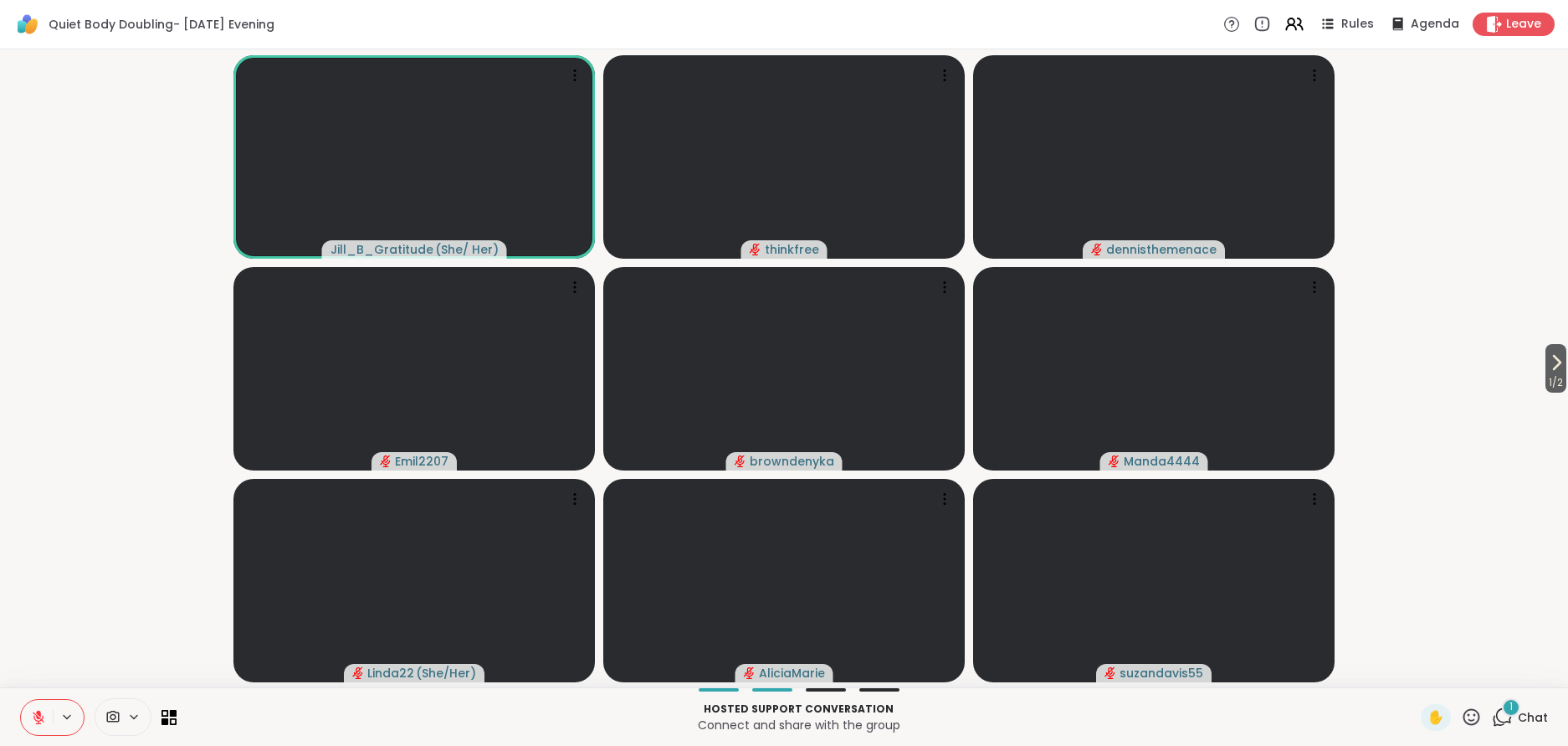
click at [1535, 718] on span "Chat" at bounding box center [1533, 716] width 30 height 17
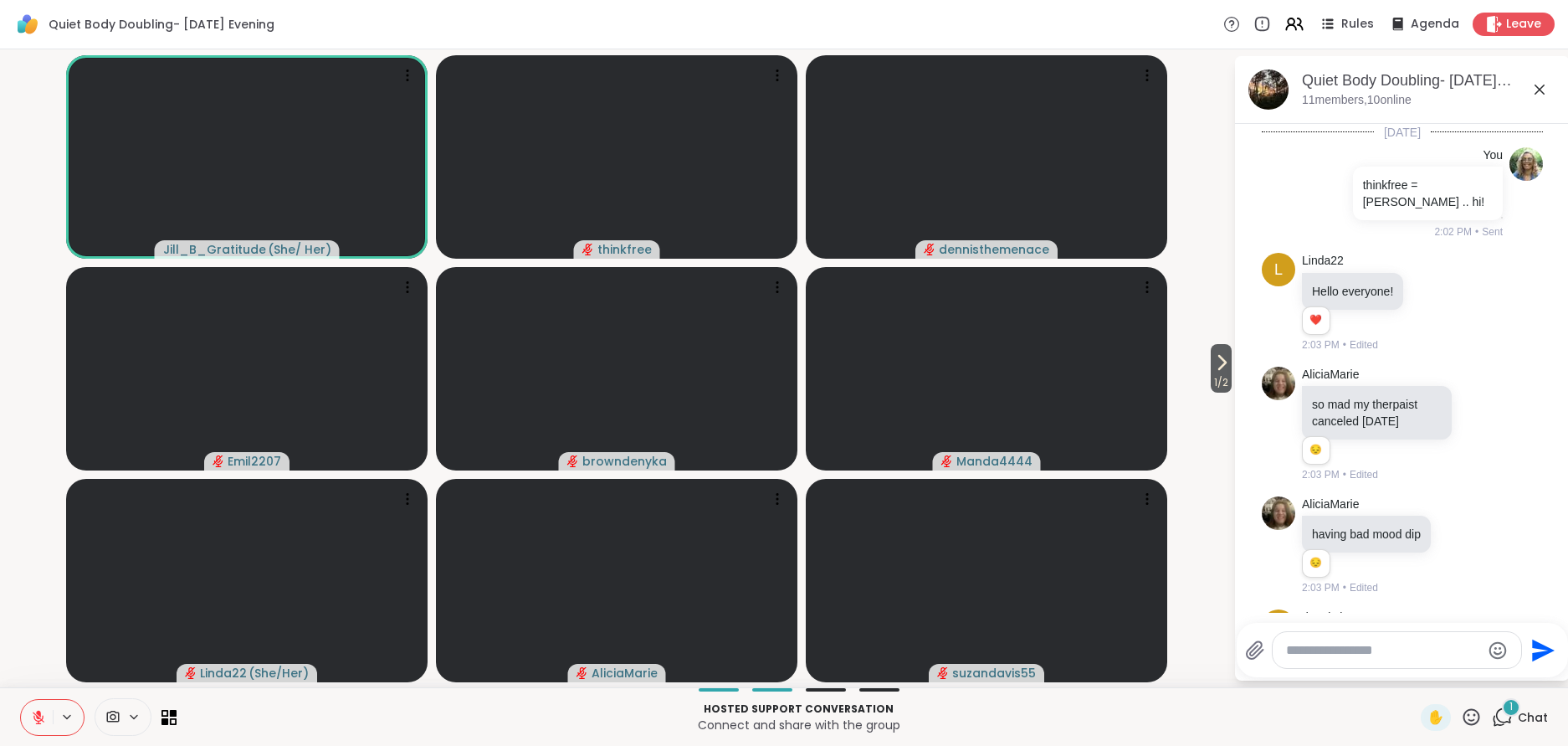
scroll to position [444, 0]
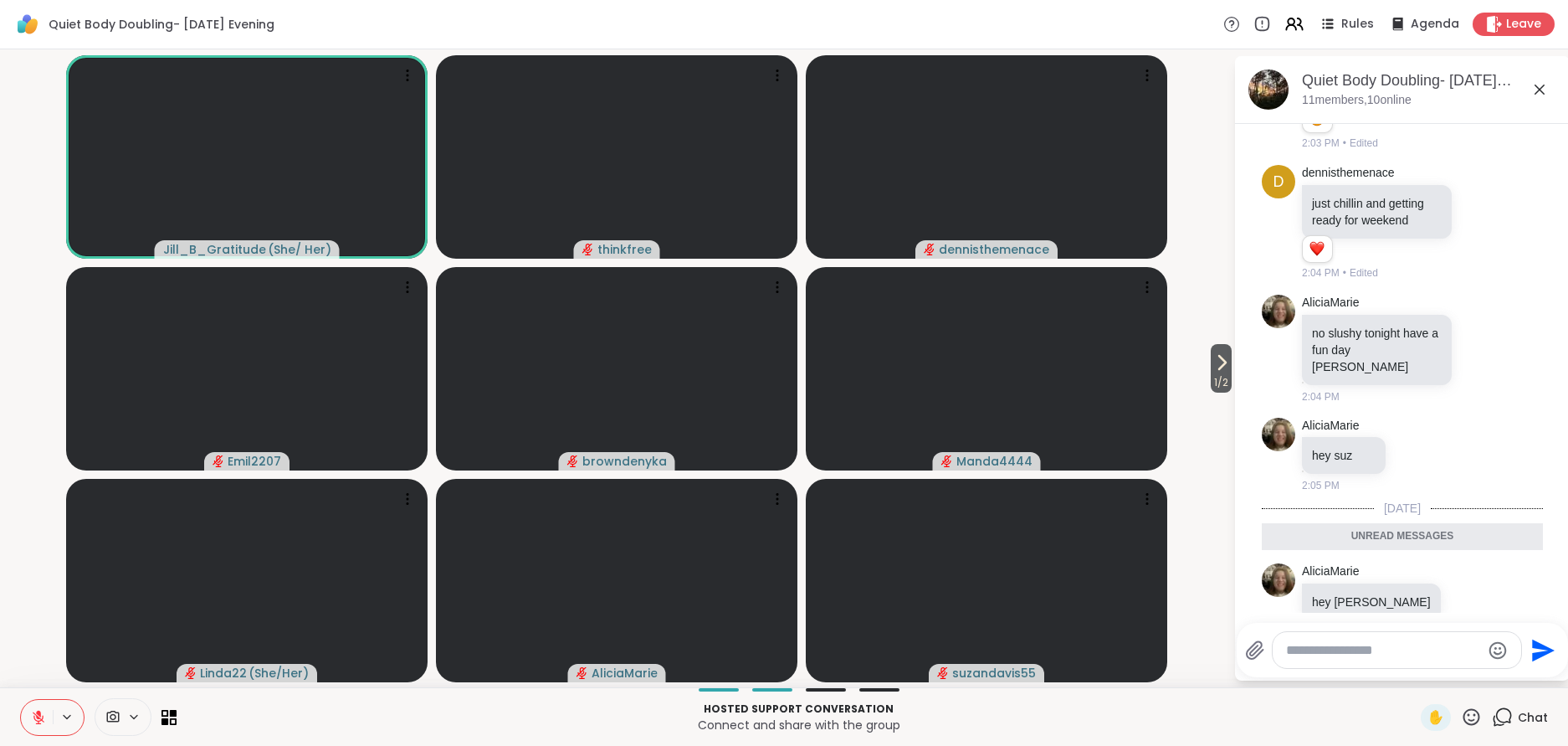
click at [1534, 715] on span "Chat" at bounding box center [1533, 716] width 30 height 17
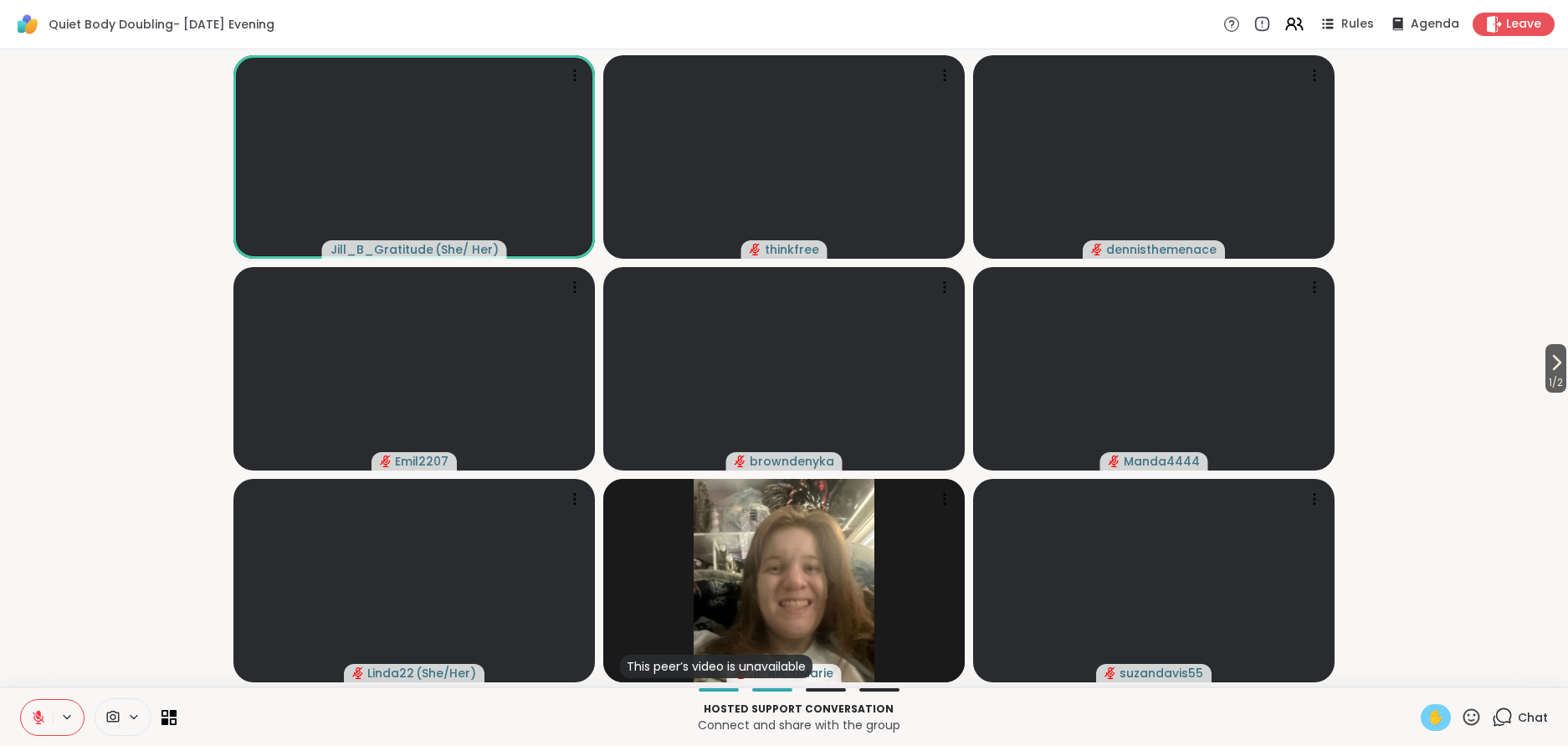
click at [1436, 718] on span "✋" at bounding box center [1436, 716] width 17 height 20
click at [37, 713] on icon at bounding box center [38, 713] width 5 height 7
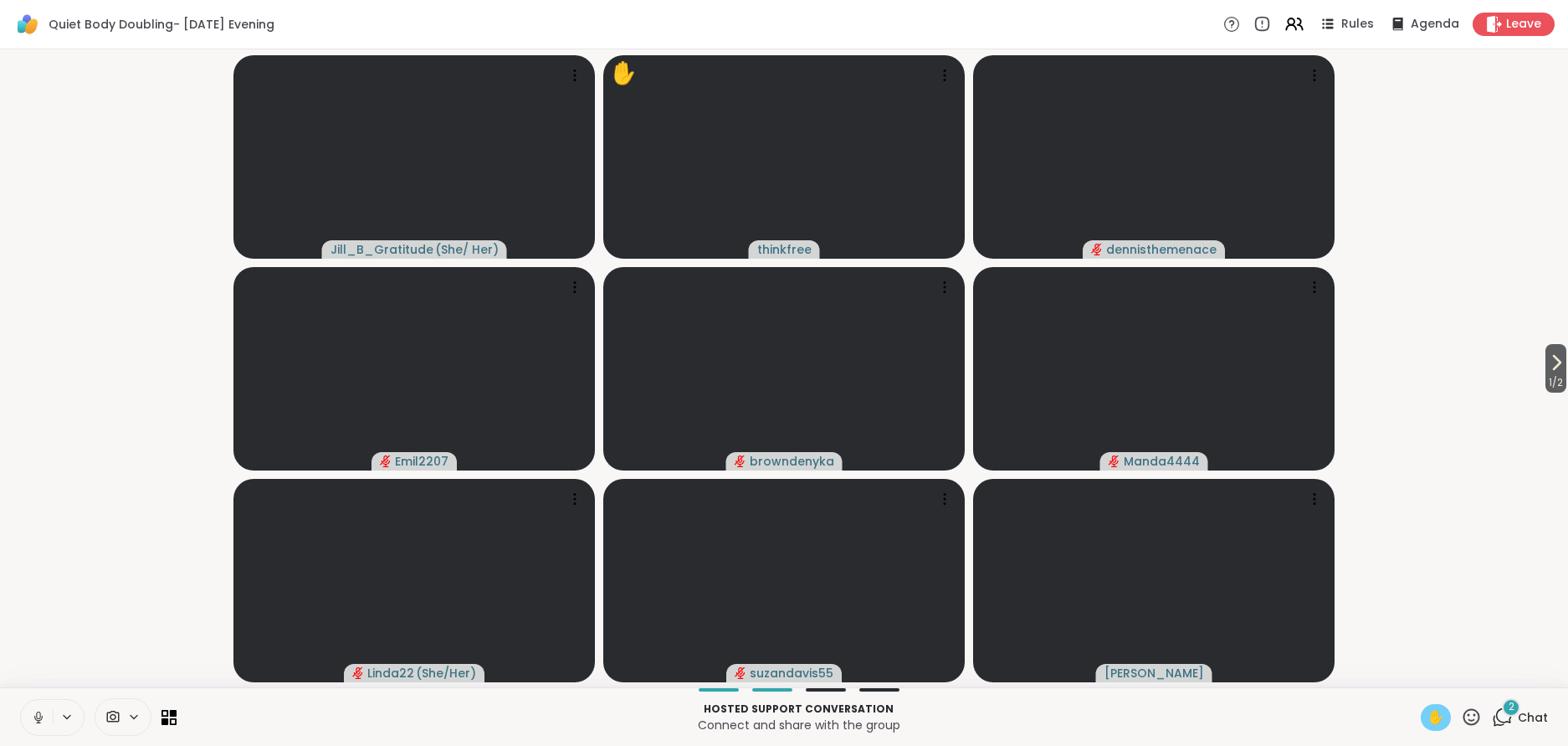
click at [1440, 717] on span "✋" at bounding box center [1436, 716] width 17 height 20
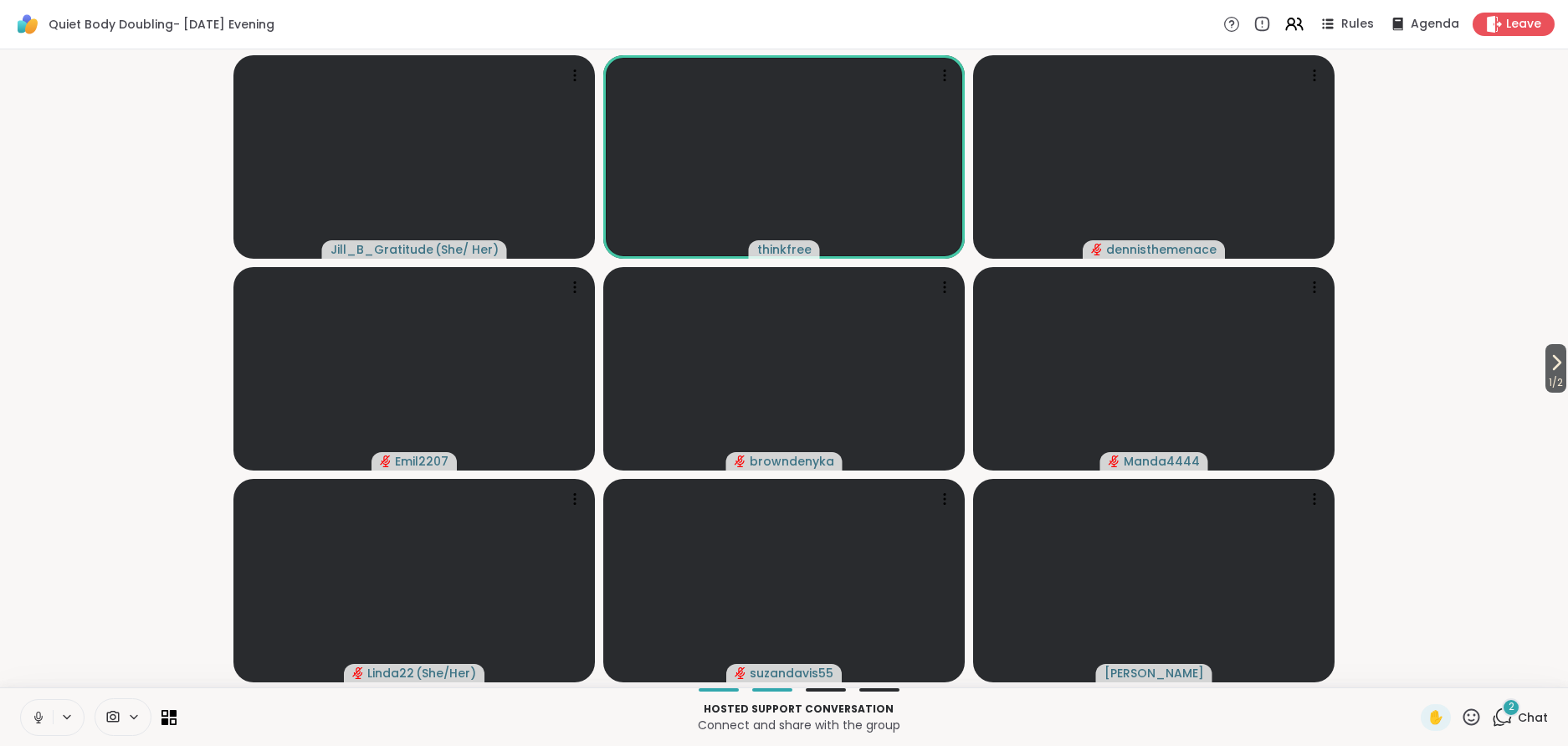
click at [32, 716] on icon at bounding box center [38, 716] width 15 height 15
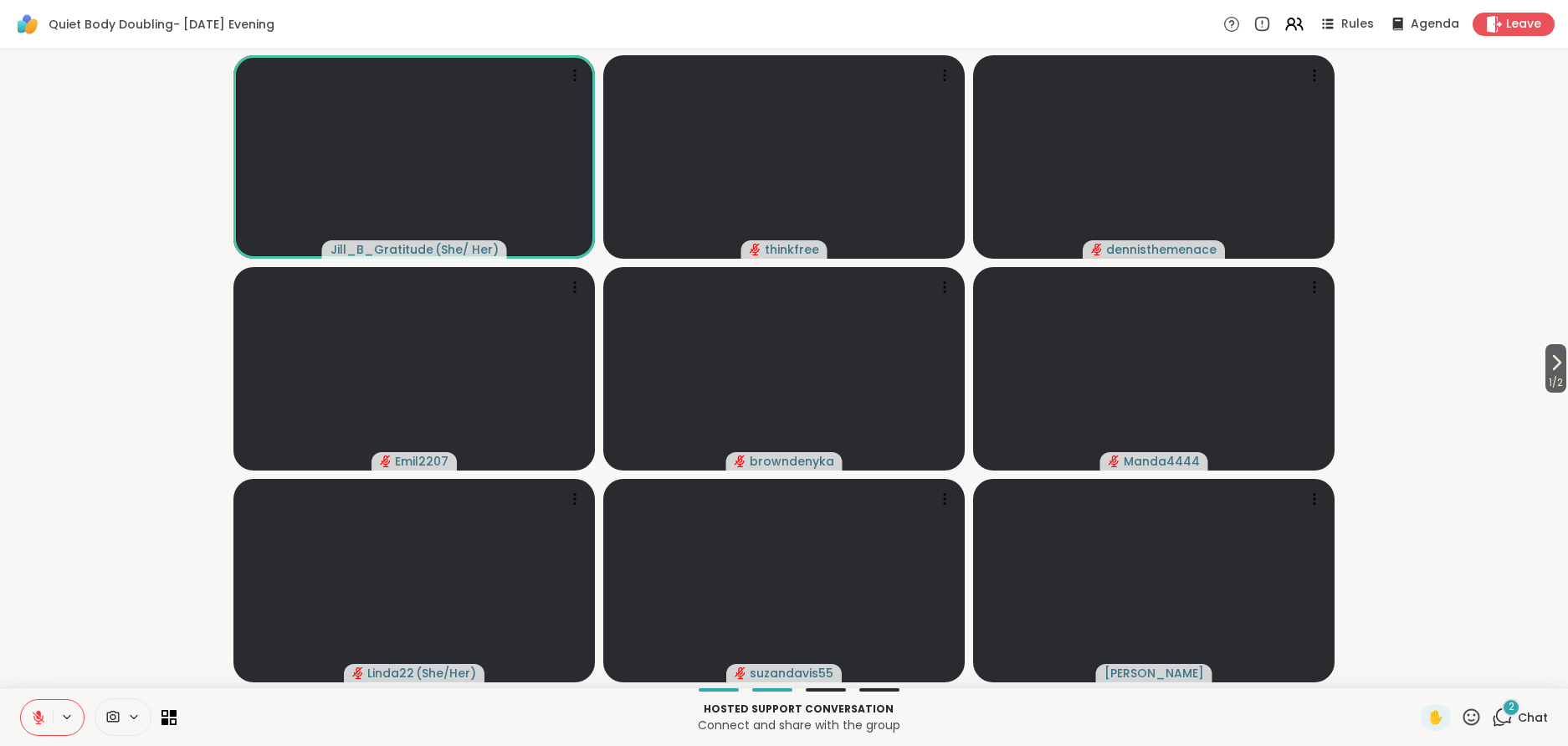
click at [1525, 712] on span "Chat" at bounding box center [1533, 716] width 30 height 17
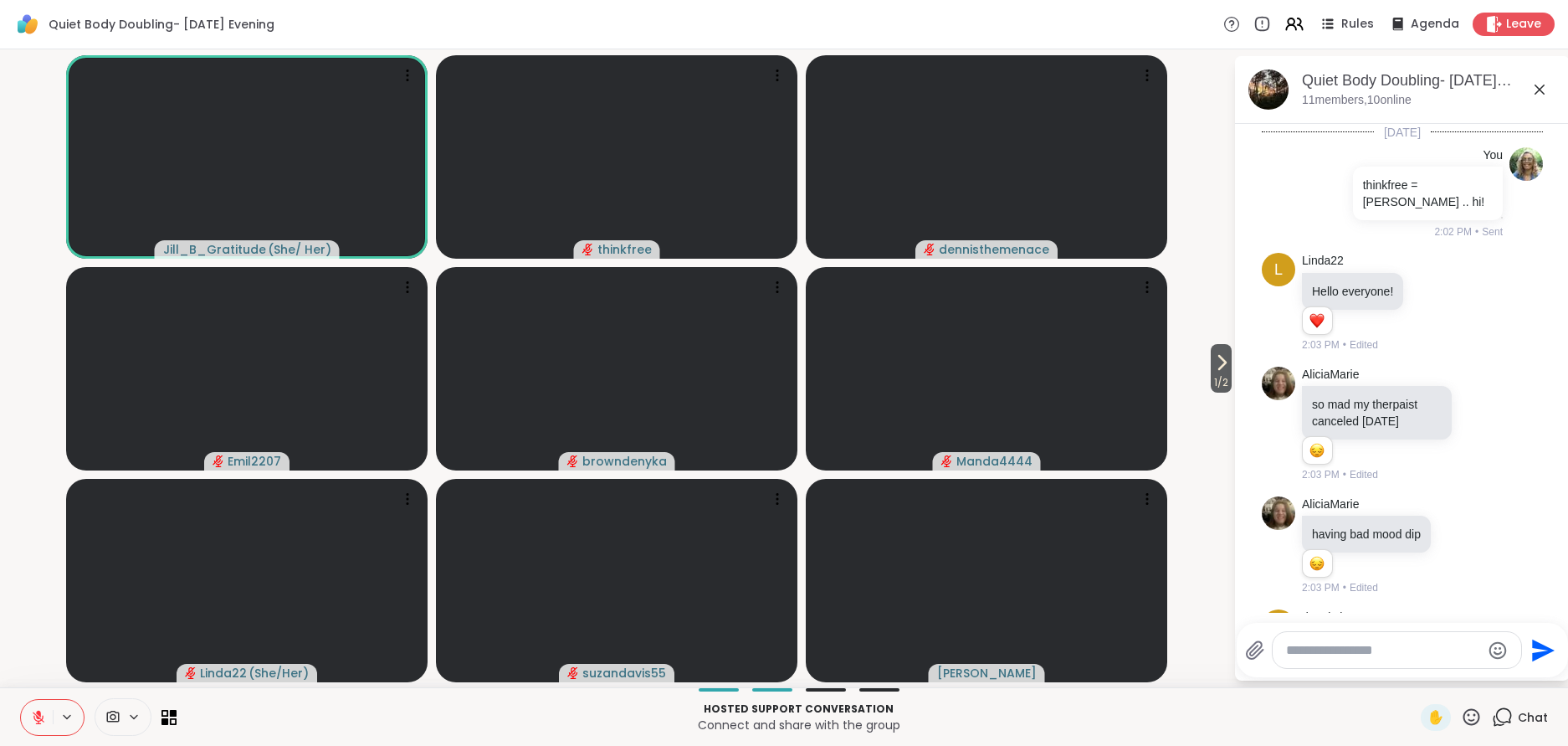
scroll to position [787, 0]
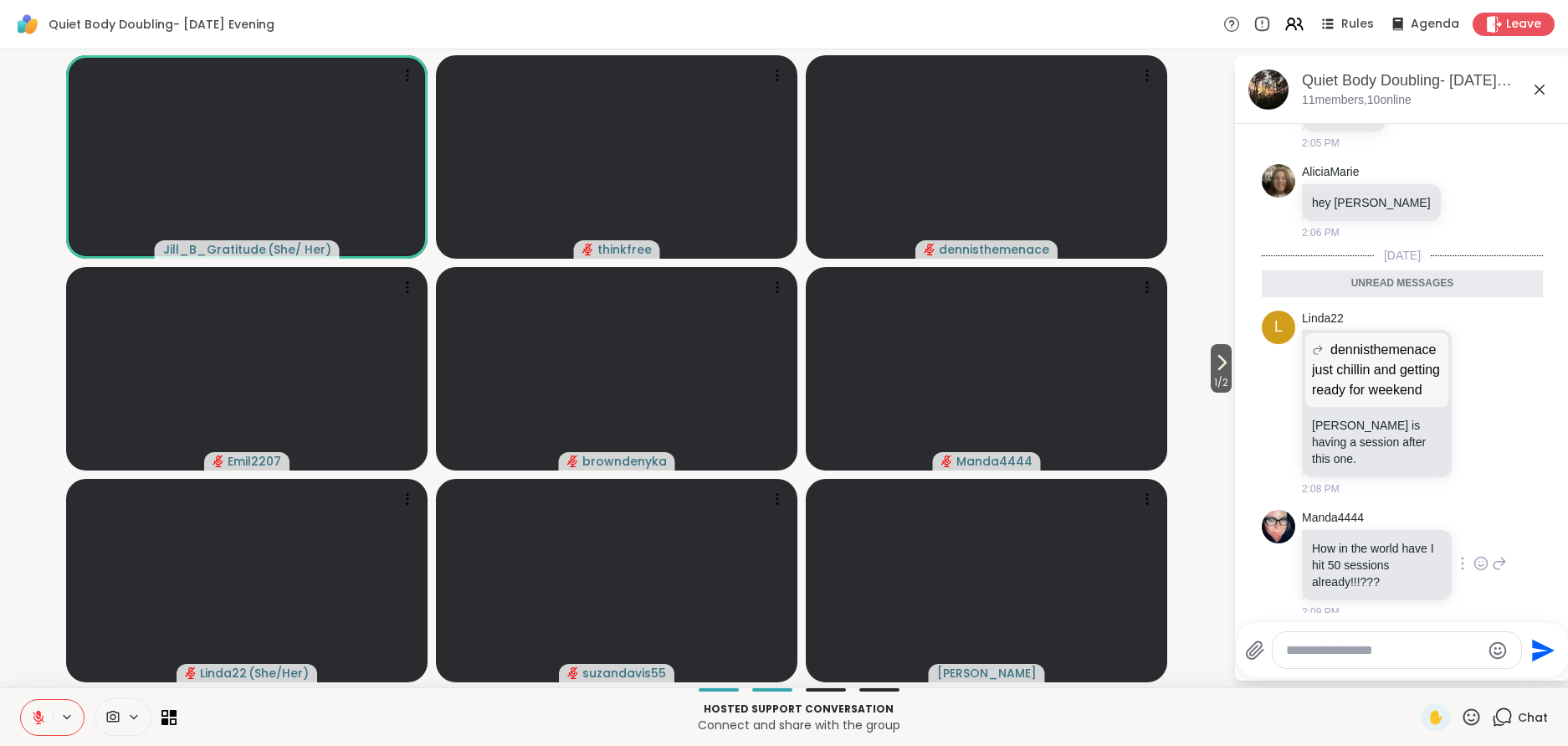
click at [1482, 554] on icon at bounding box center [1481, 562] width 15 height 17
click at [1419, 529] on div "Select Reaction: Astonished" at bounding box center [1422, 536] width 15 height 15
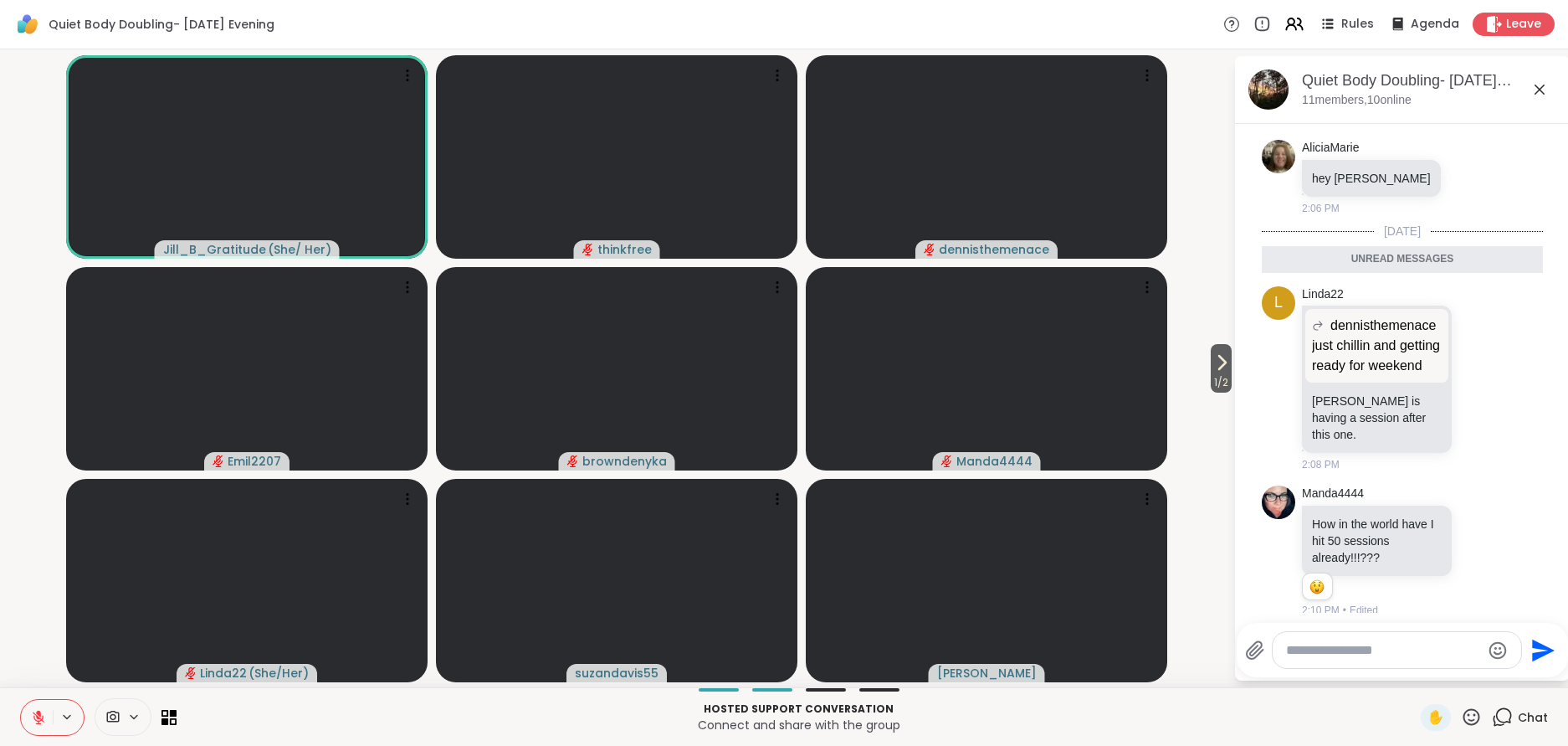
click at [1541, 87] on icon at bounding box center [1539, 89] width 20 height 20
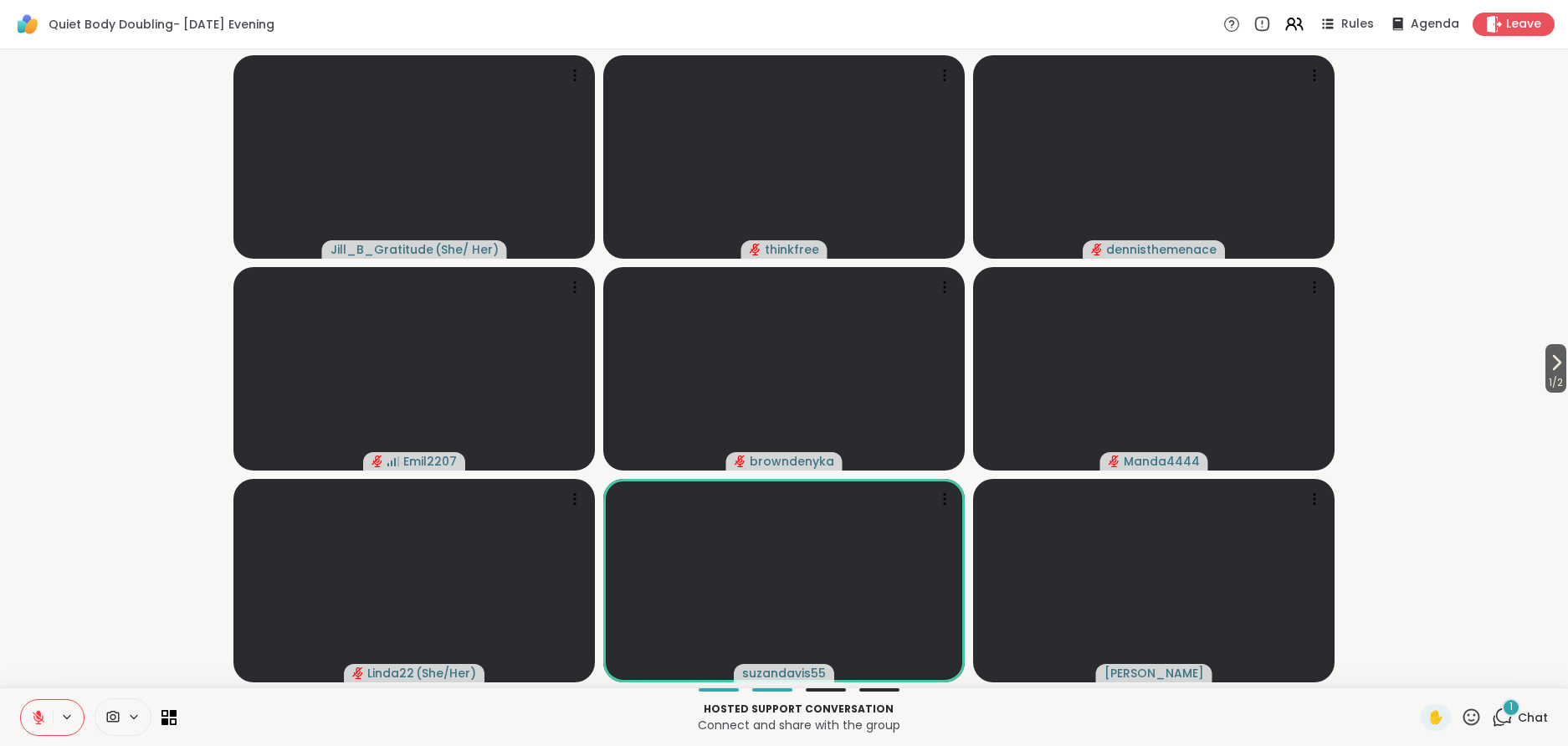
click at [1478, 714] on icon at bounding box center [1471, 716] width 21 height 21
click at [1421, 668] on span "❤️" at bounding box center [1423, 672] width 17 height 20
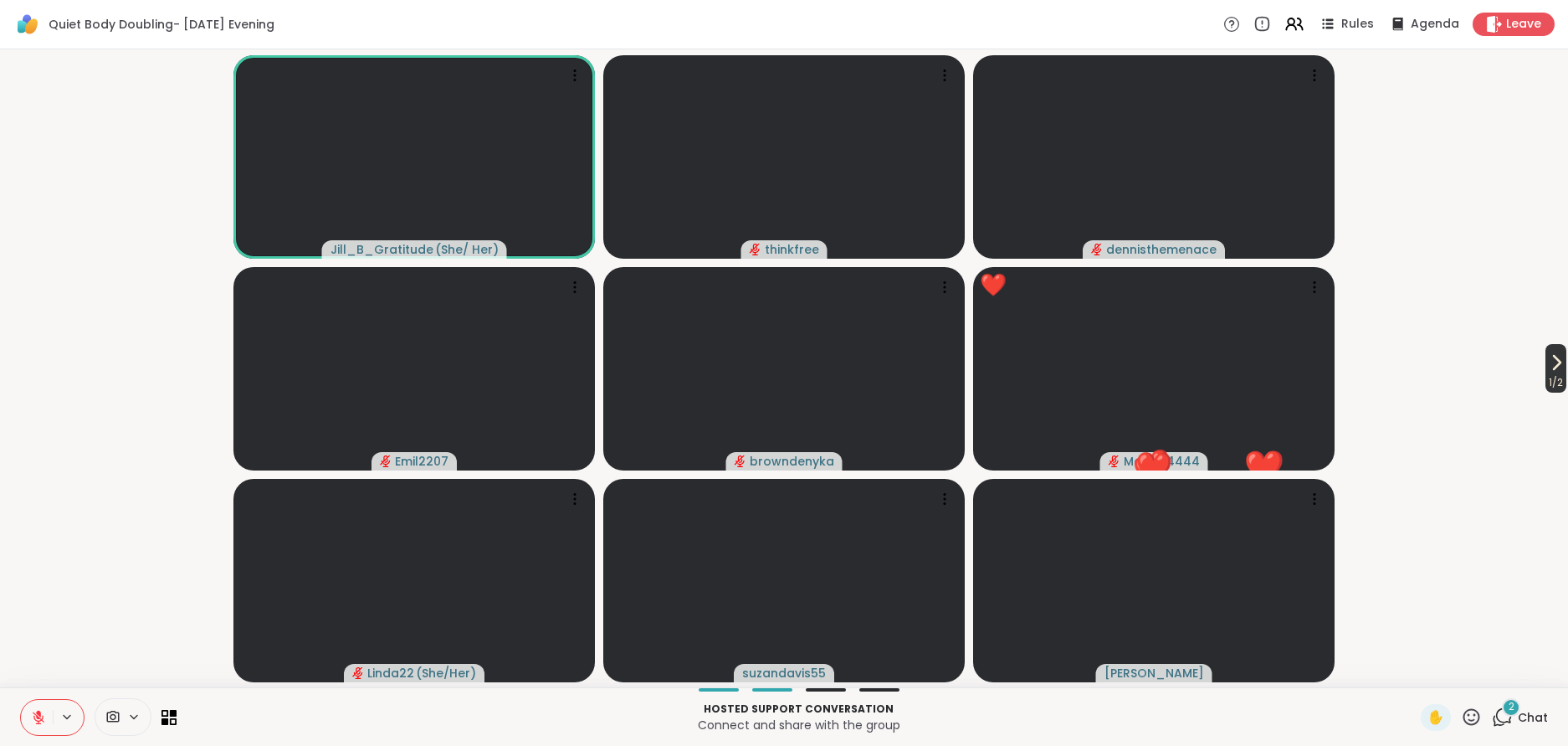
click at [1552, 362] on icon at bounding box center [1556, 362] width 20 height 20
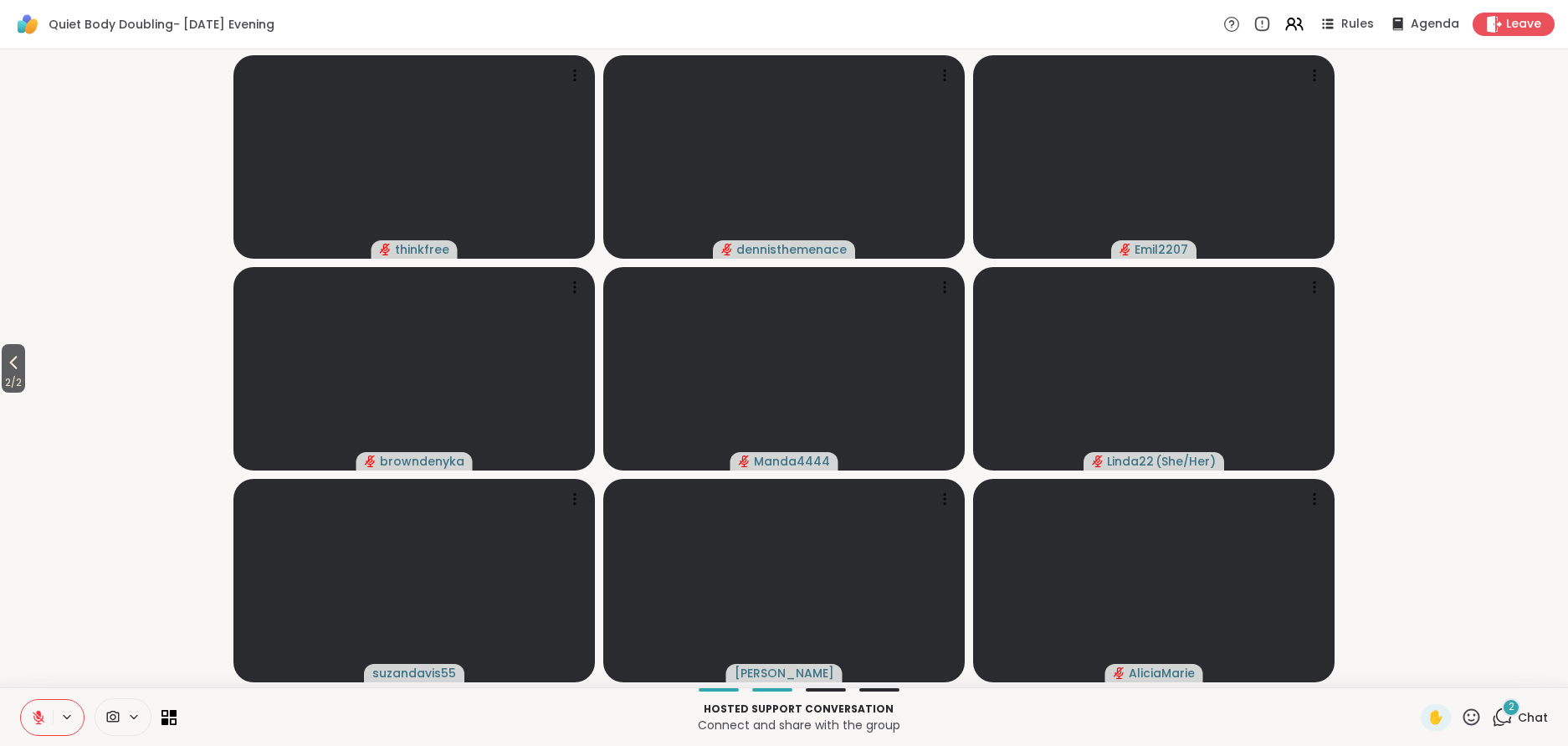
click at [1523, 716] on span "Chat" at bounding box center [1533, 716] width 30 height 17
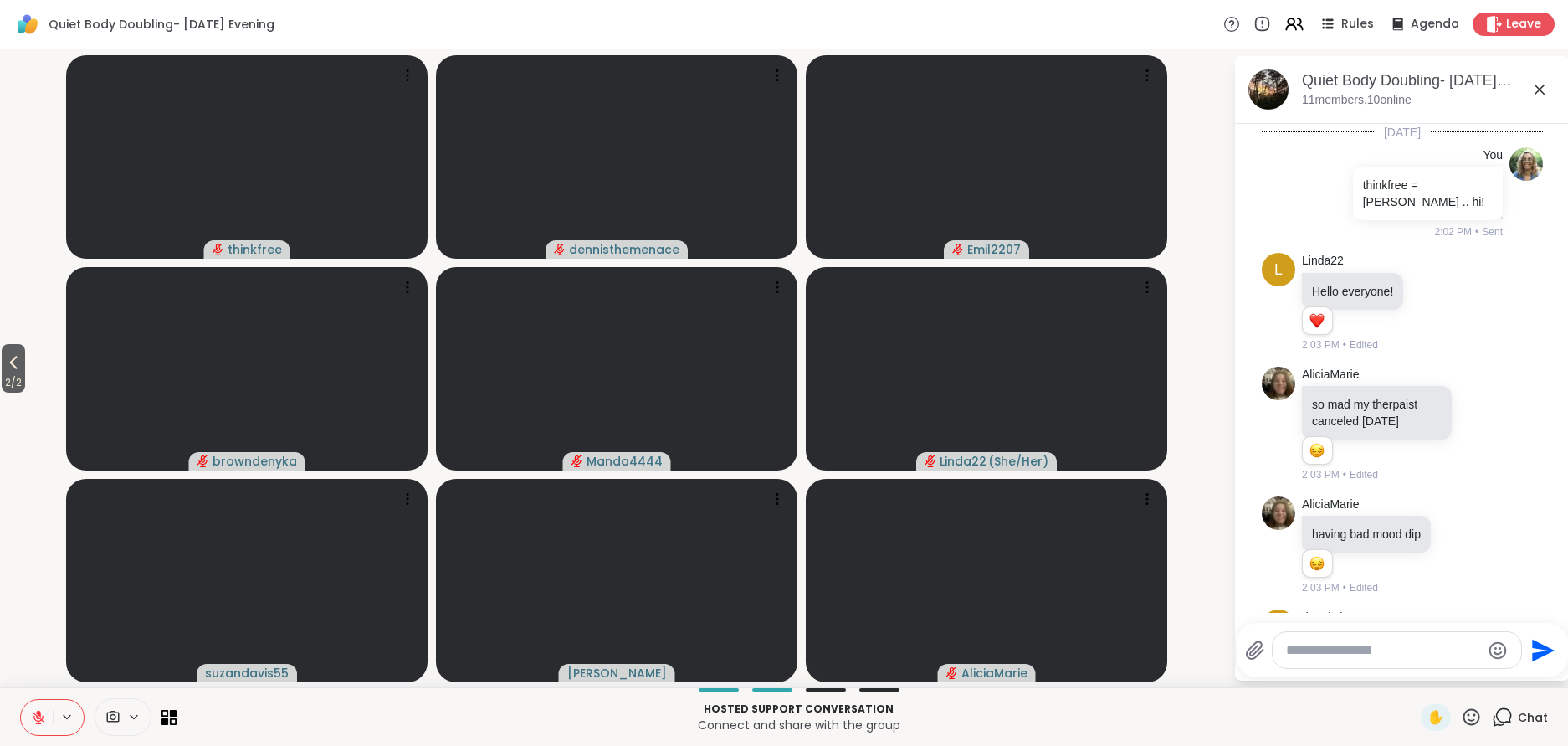
scroll to position [1029, 0]
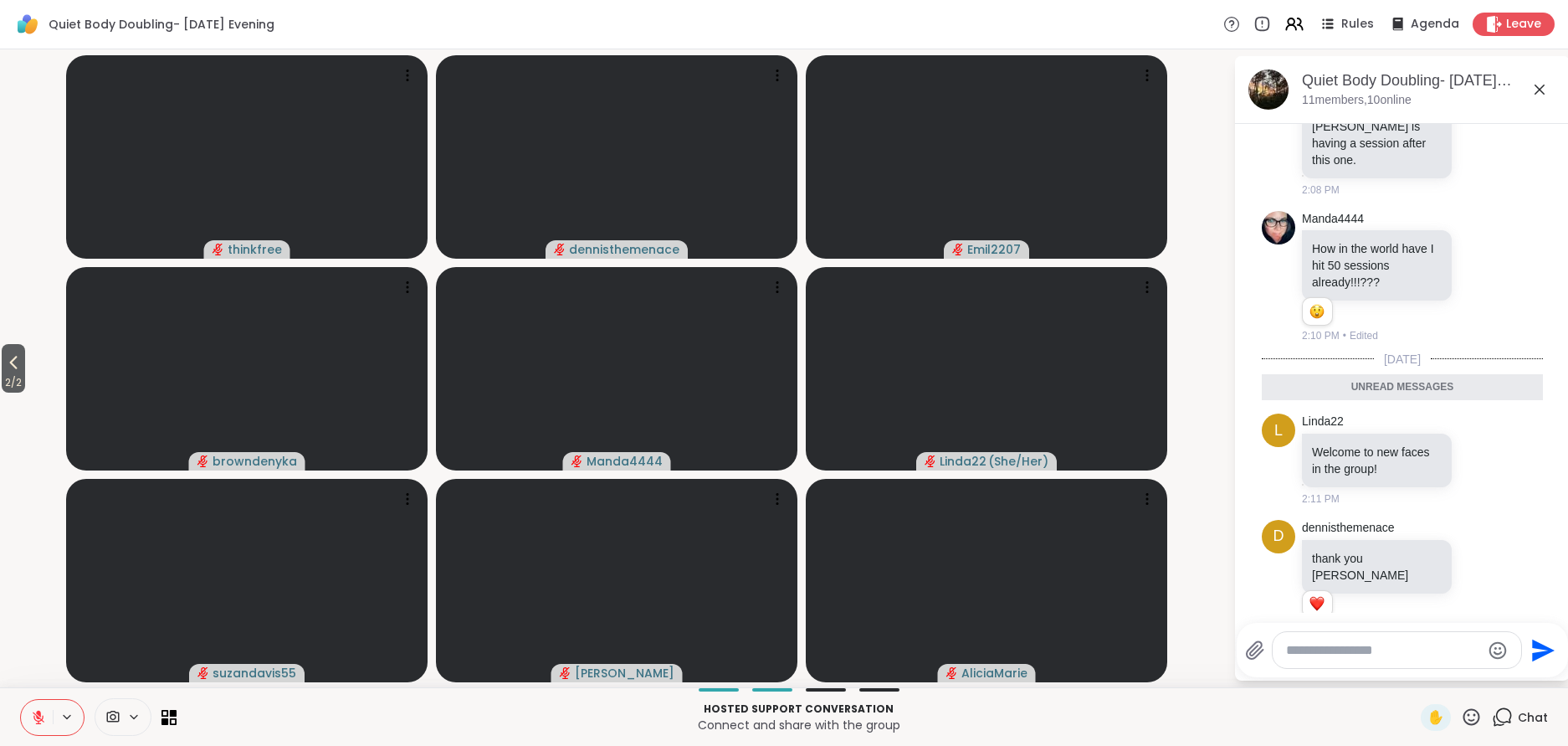
click at [1540, 84] on icon at bounding box center [1539, 89] width 20 height 20
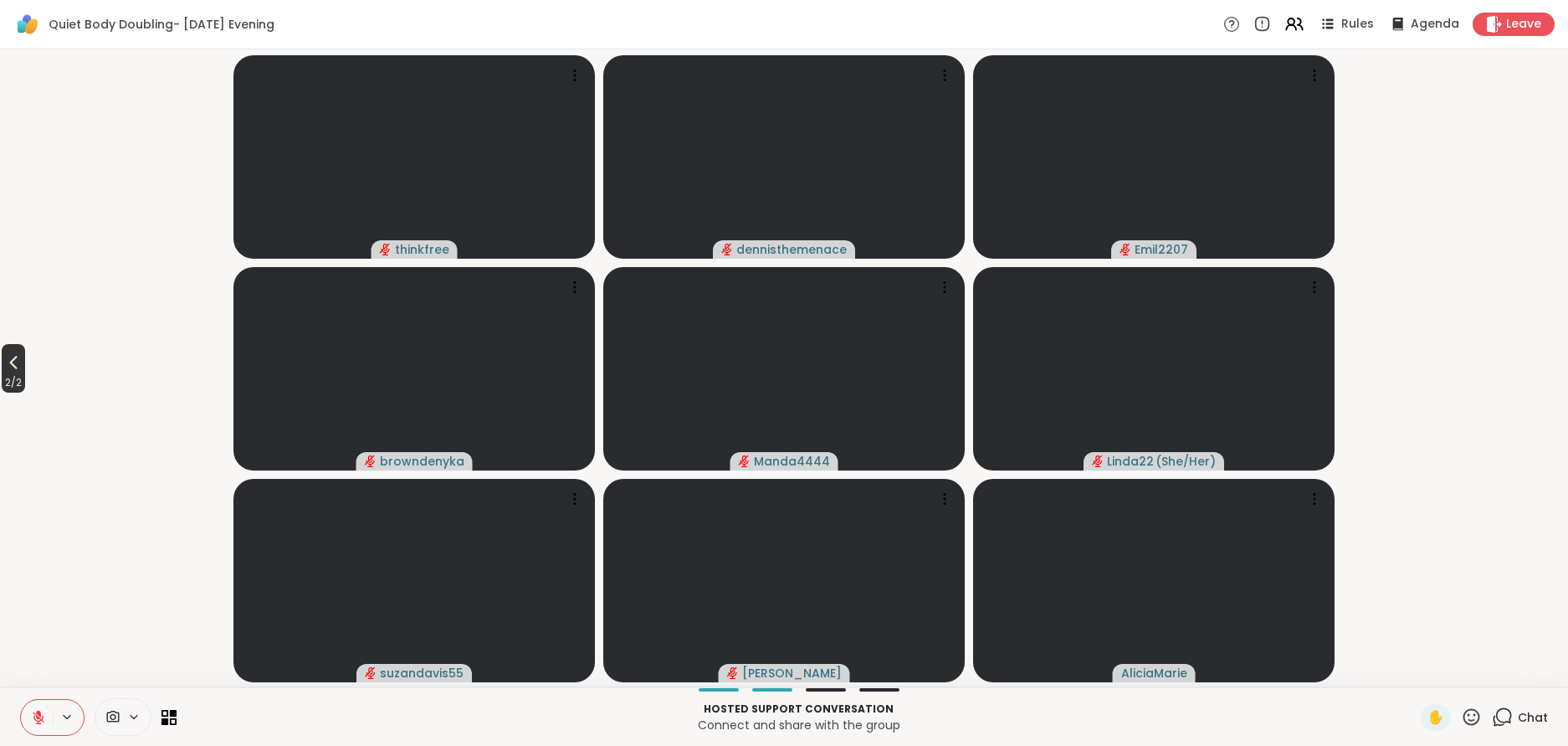
click at [15, 365] on icon at bounding box center [14, 362] width 8 height 13
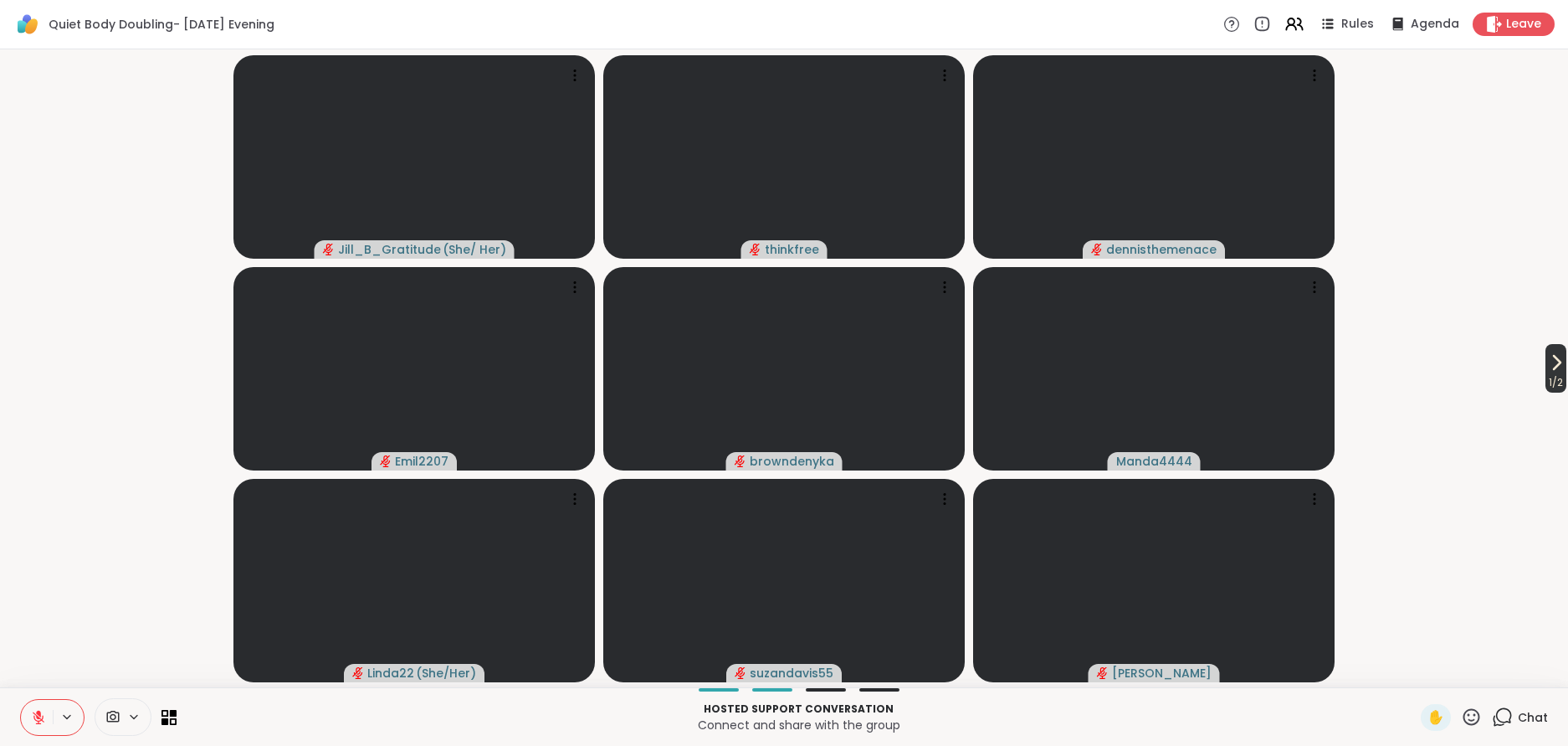
click at [1547, 365] on icon at bounding box center [1556, 362] width 20 height 20
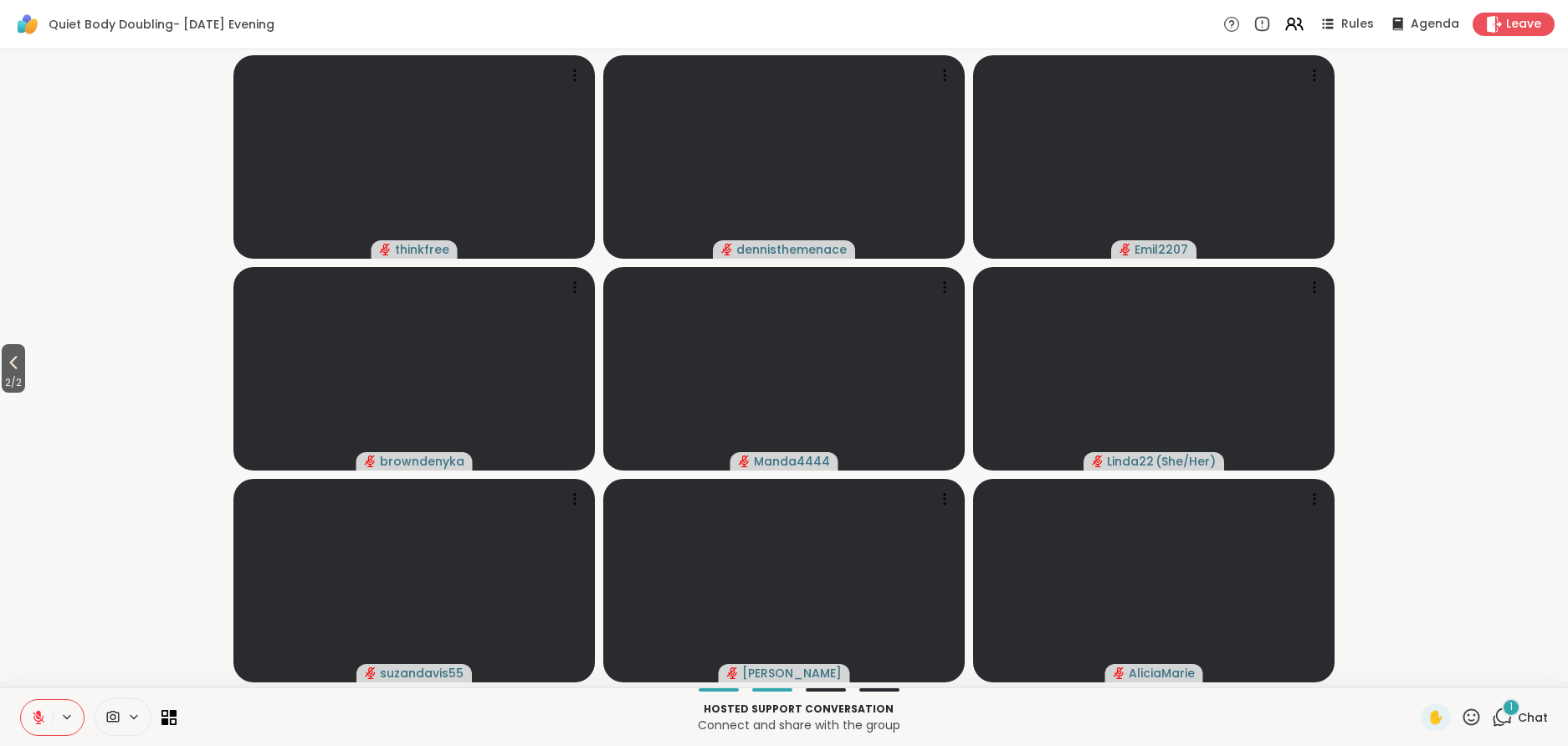
click at [1518, 709] on div "1" at bounding box center [1511, 707] width 18 height 18
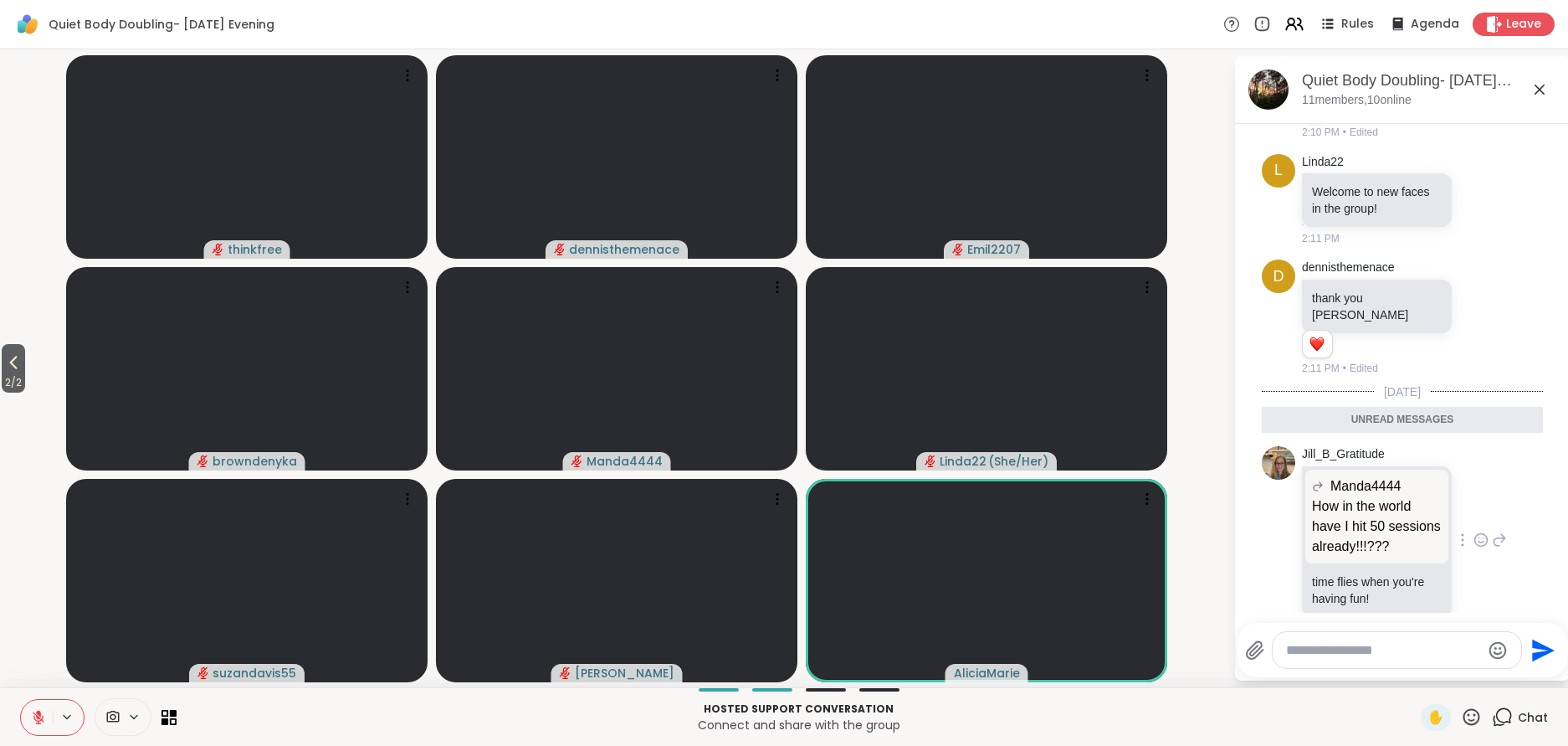
scroll to position [1256, 0]
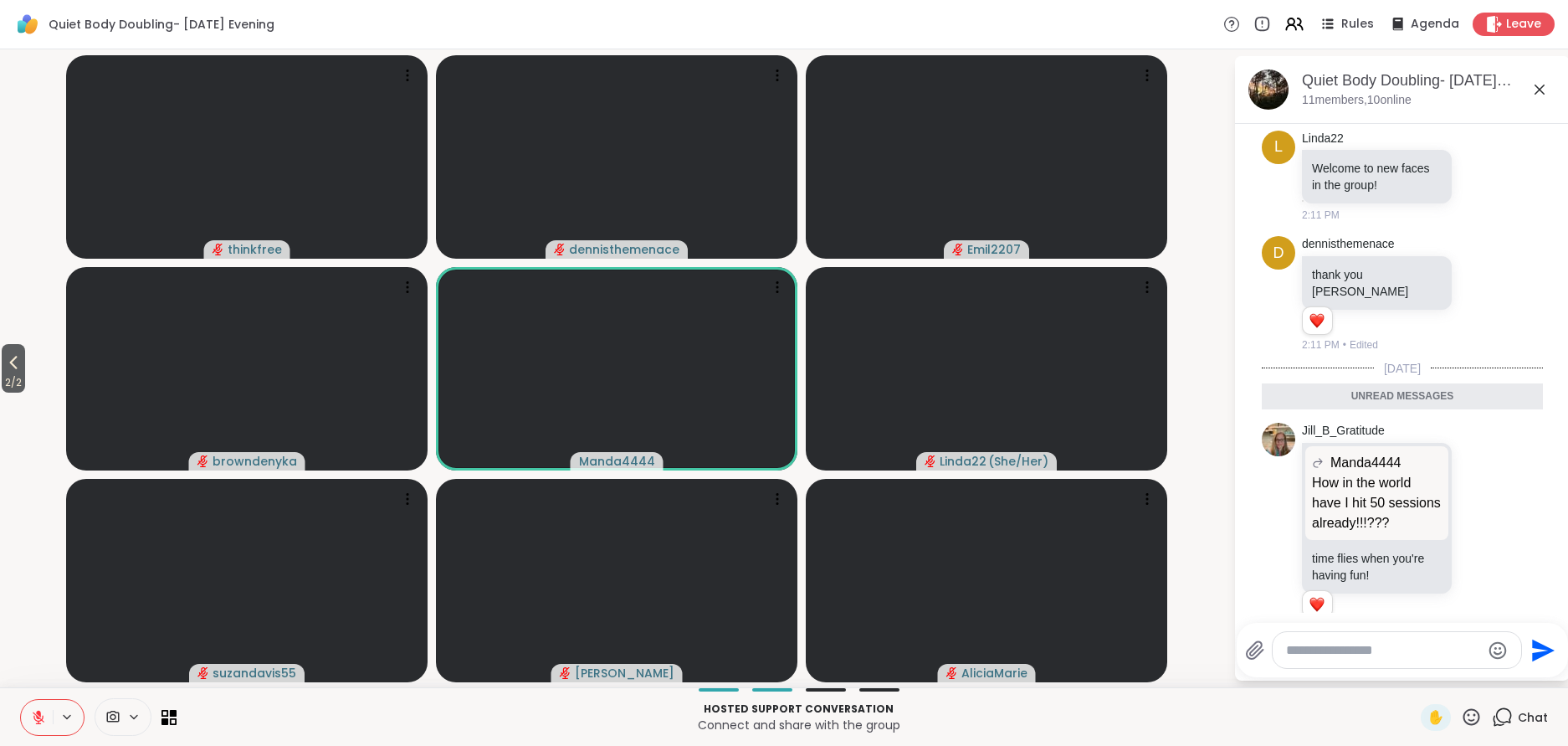
click at [1544, 84] on icon at bounding box center [1540, 90] width 10 height 10
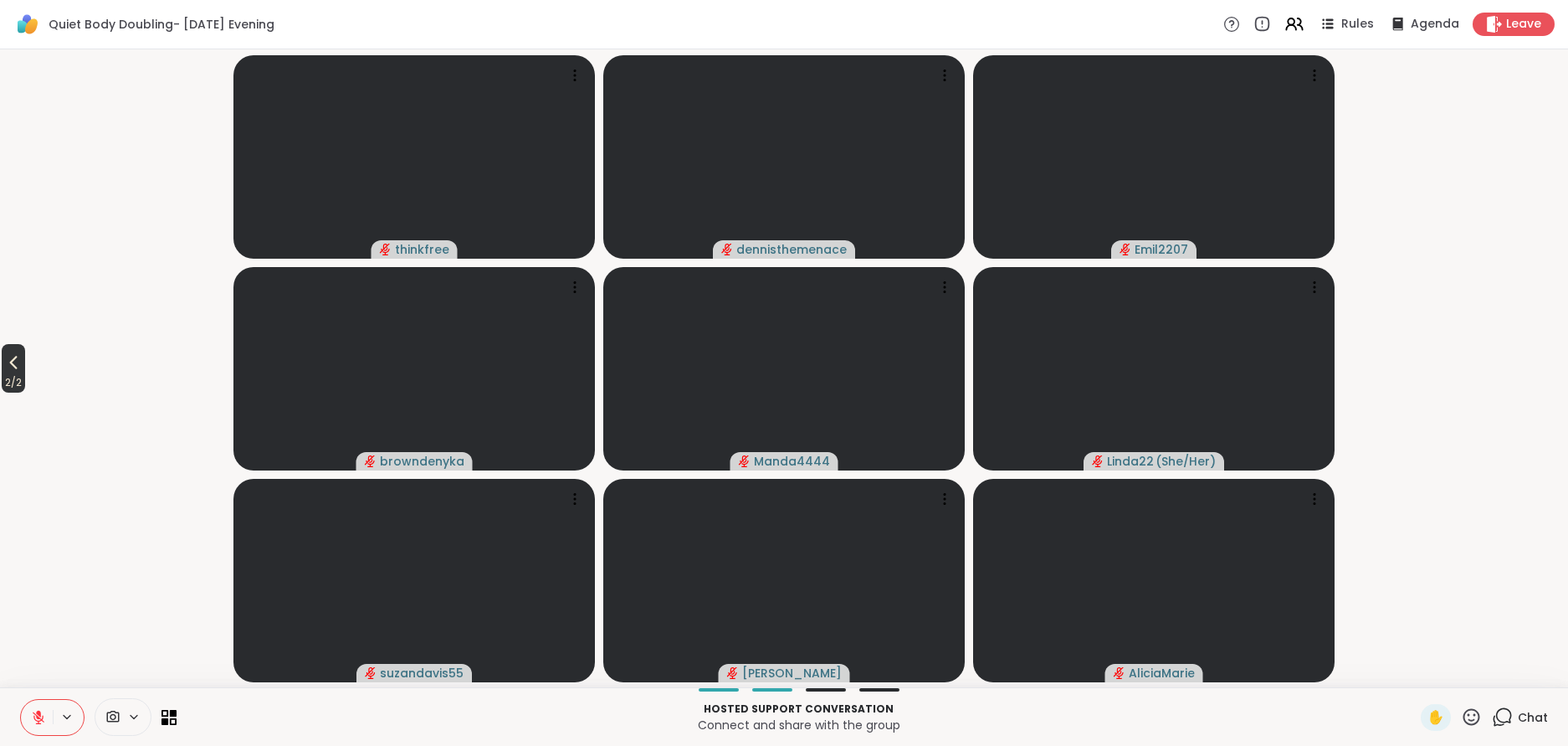
click at [13, 366] on icon at bounding box center [13, 362] width 20 height 20
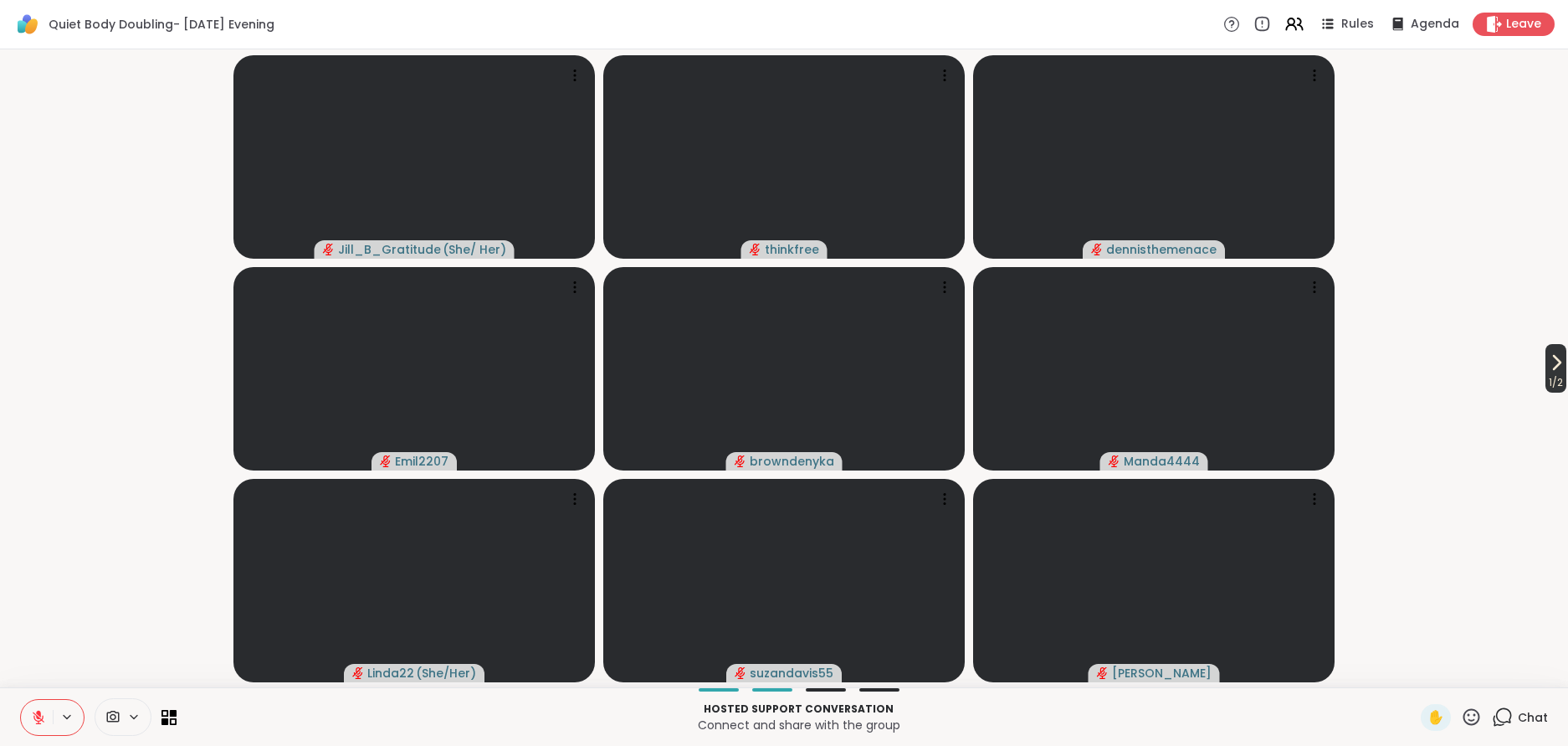
click at [1553, 359] on icon at bounding box center [1556, 362] width 20 height 20
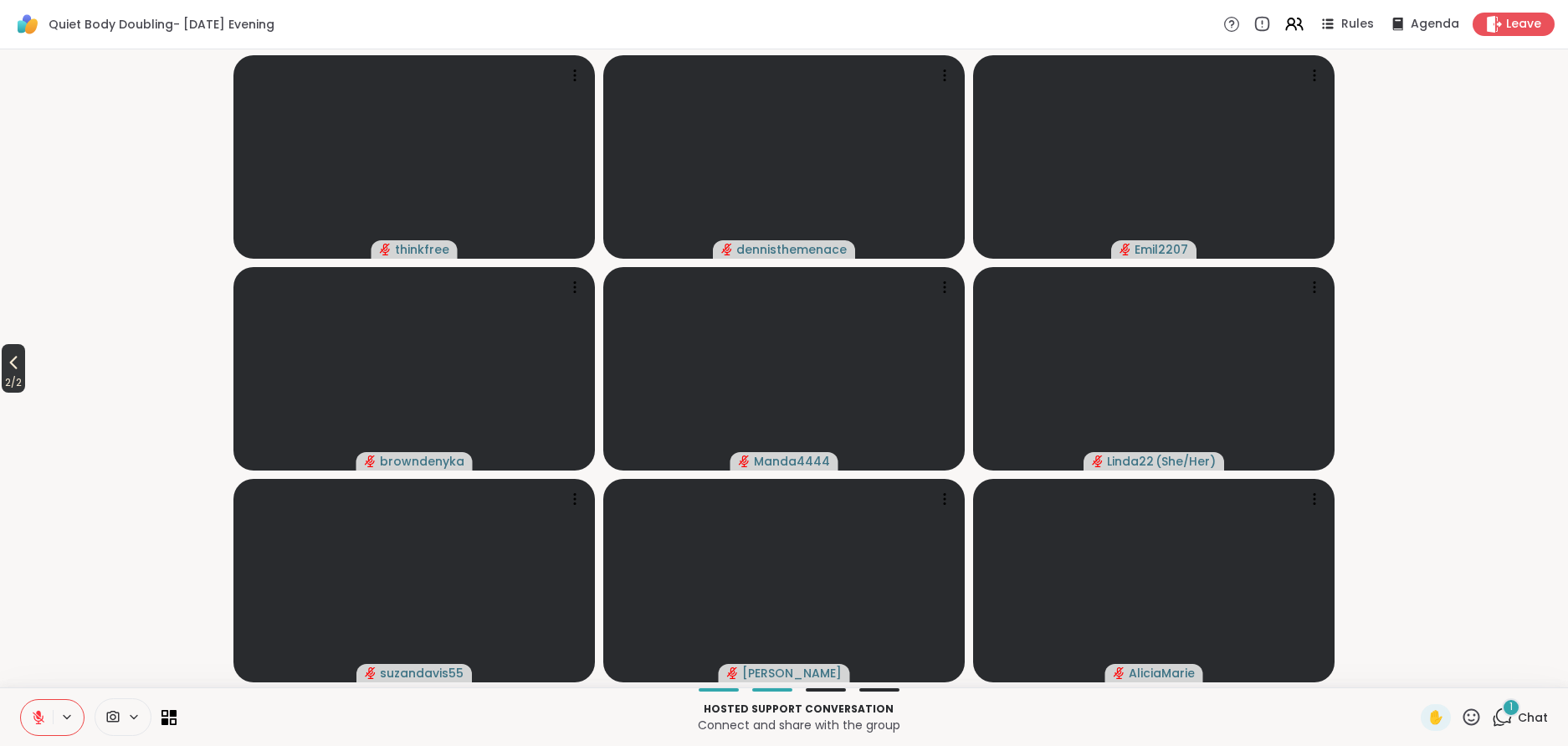
click at [17, 367] on icon at bounding box center [14, 362] width 8 height 13
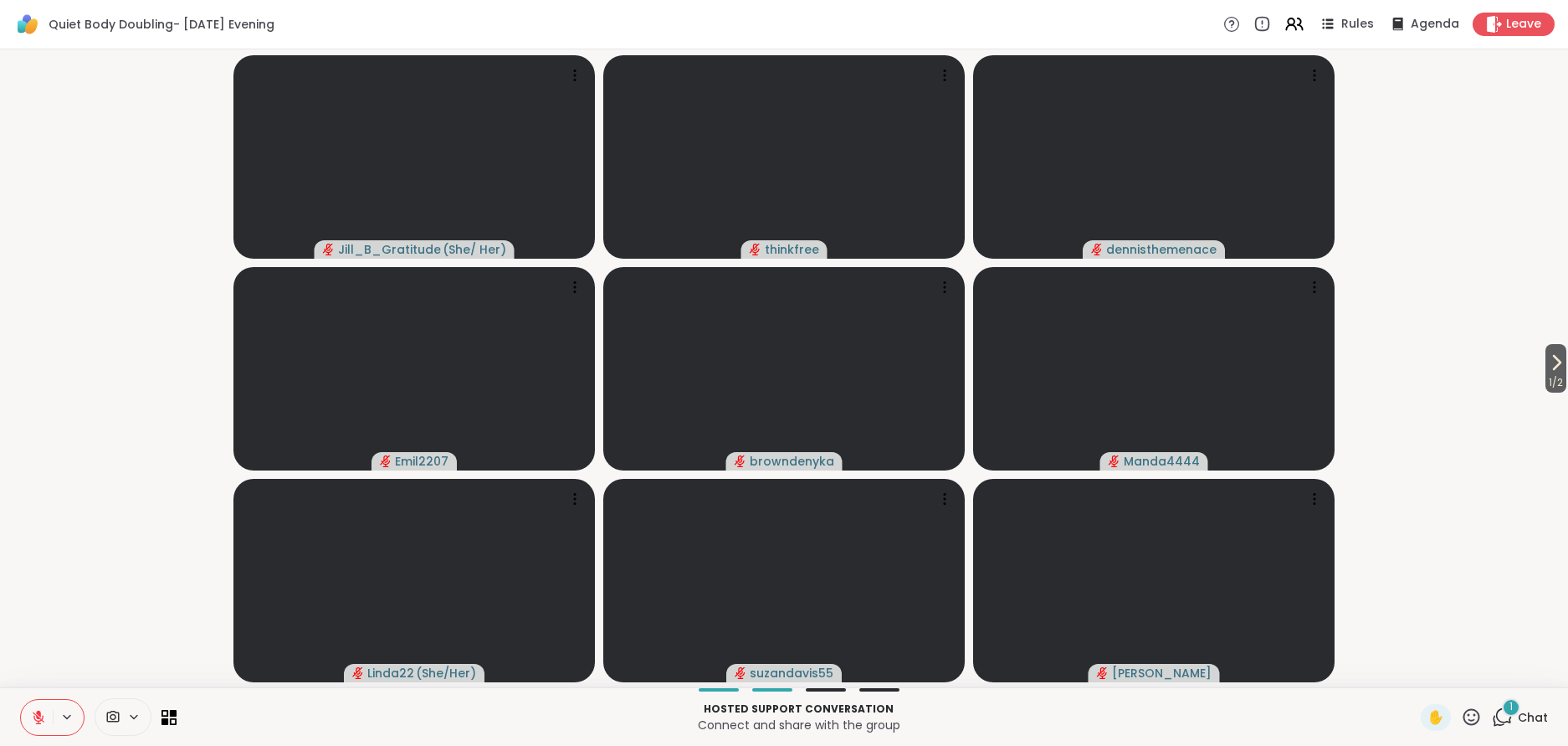
click at [1528, 719] on span "Chat" at bounding box center [1533, 716] width 30 height 17
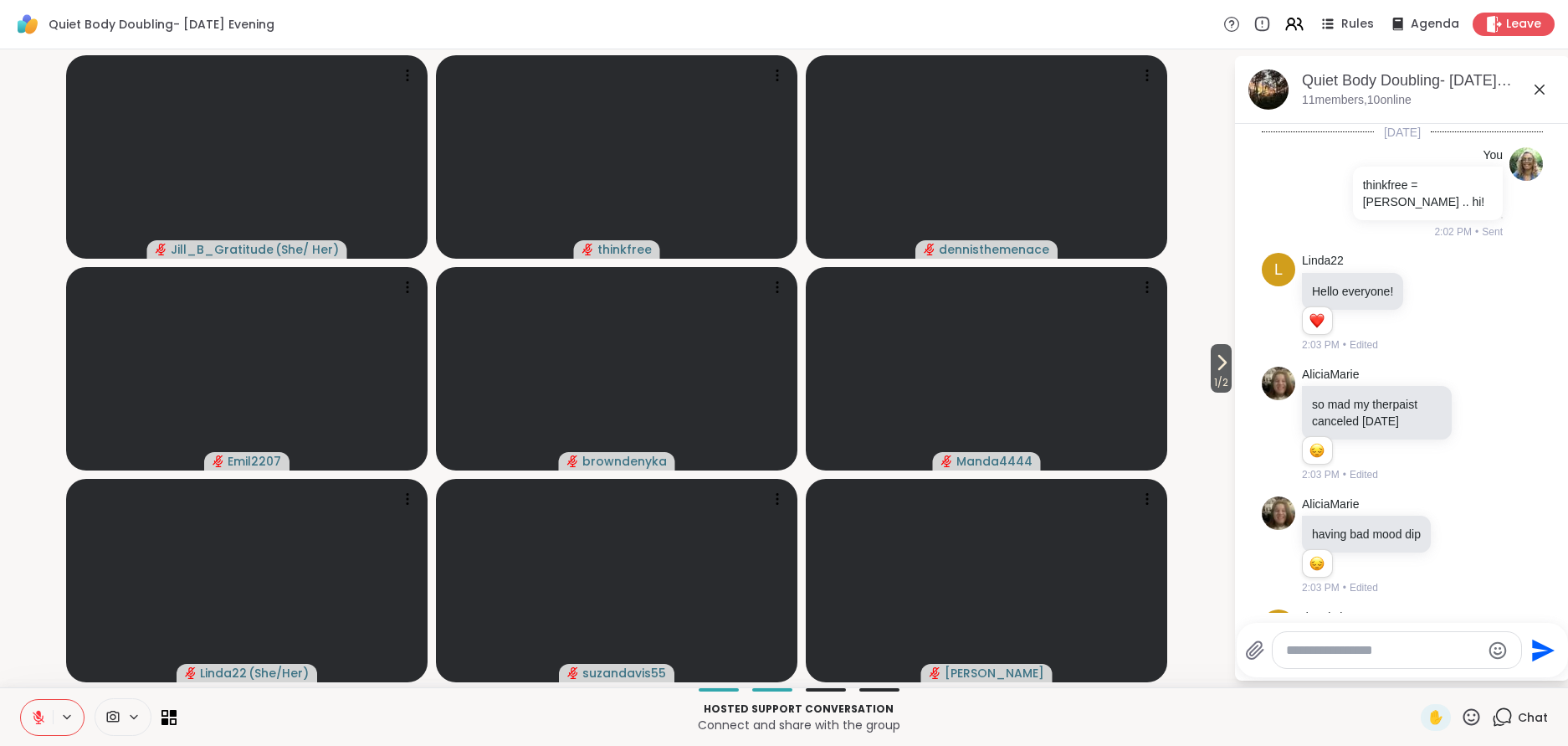
scroll to position [1442, 0]
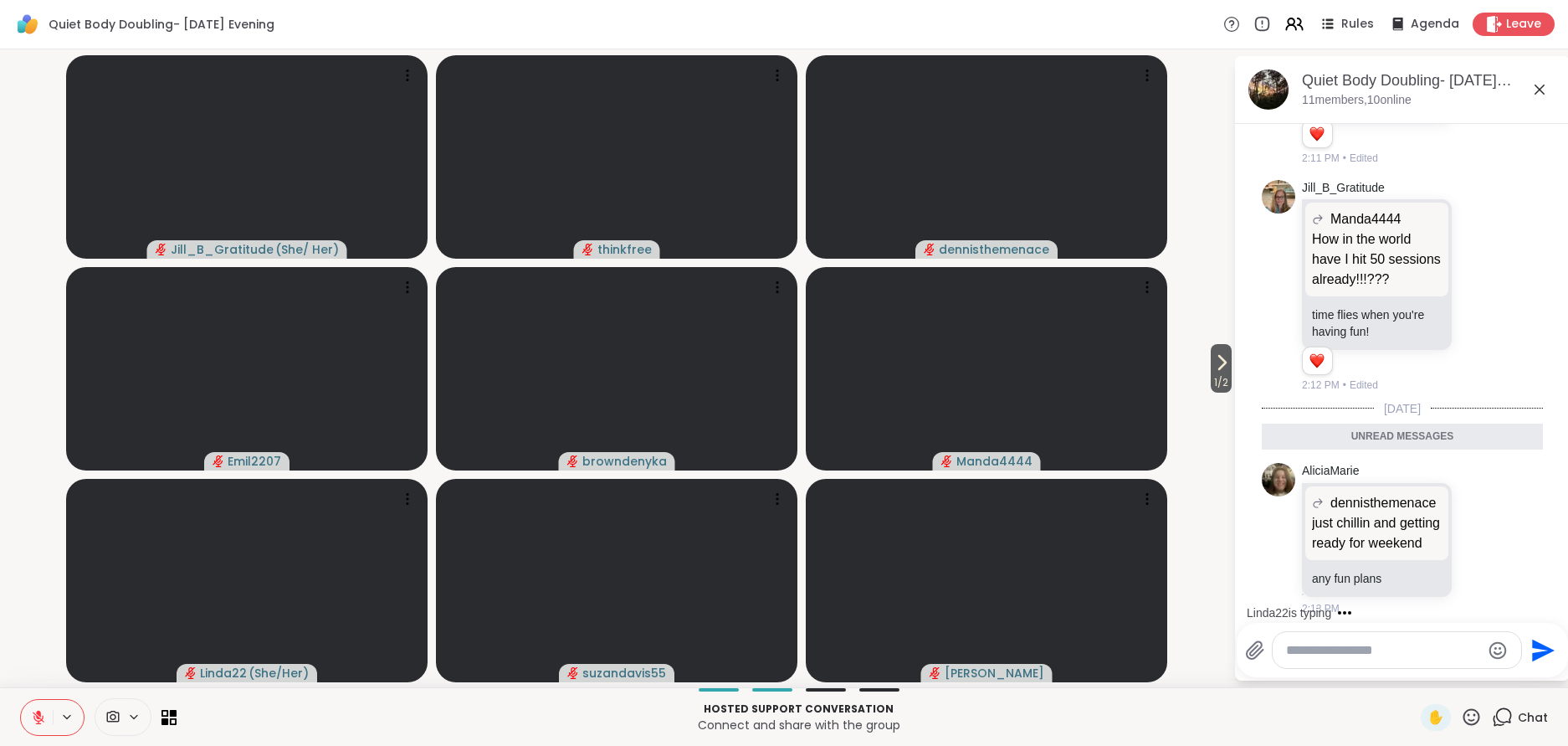
click at [1319, 652] on textarea "Type your message" at bounding box center [1384, 649] width 195 height 17
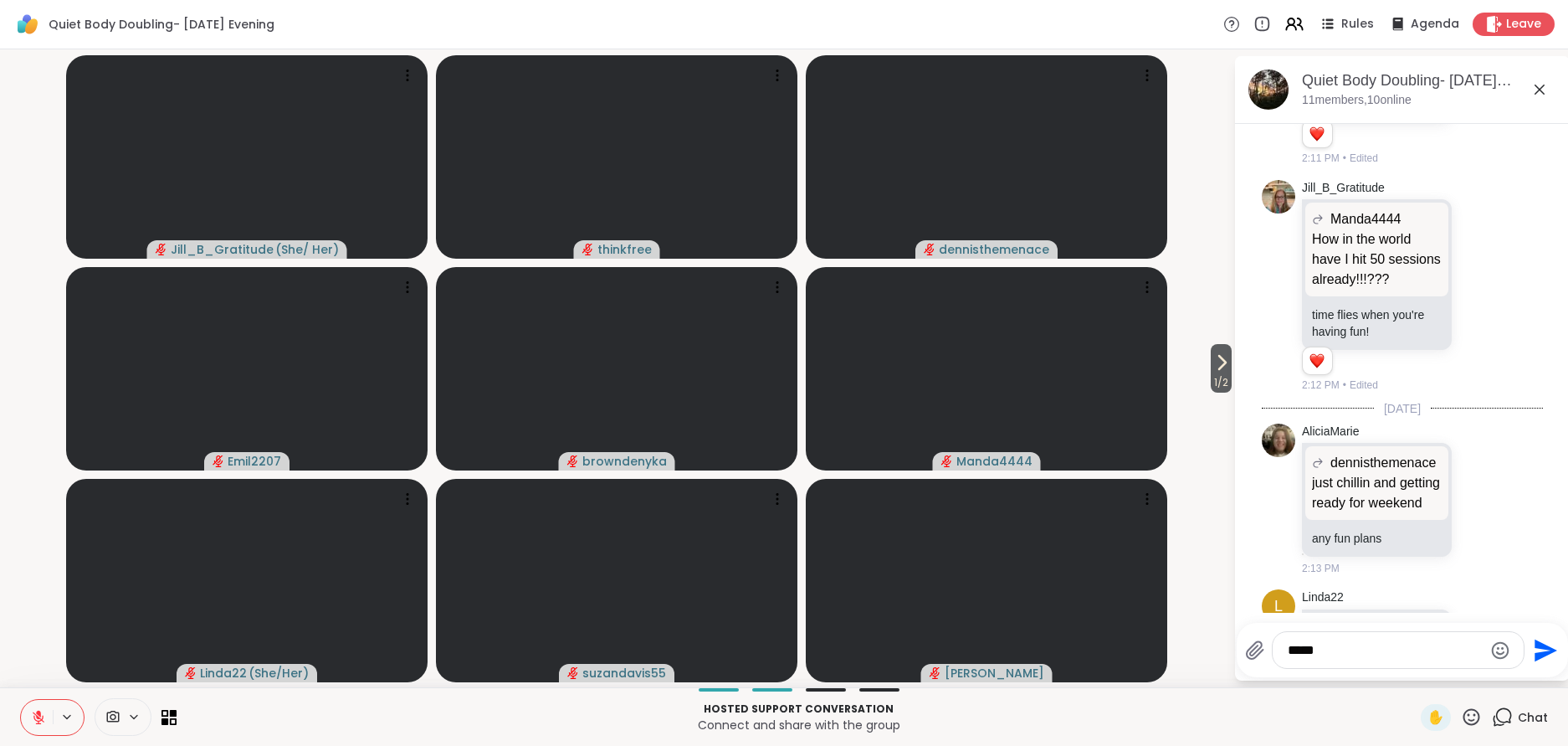
scroll to position [1525, 0]
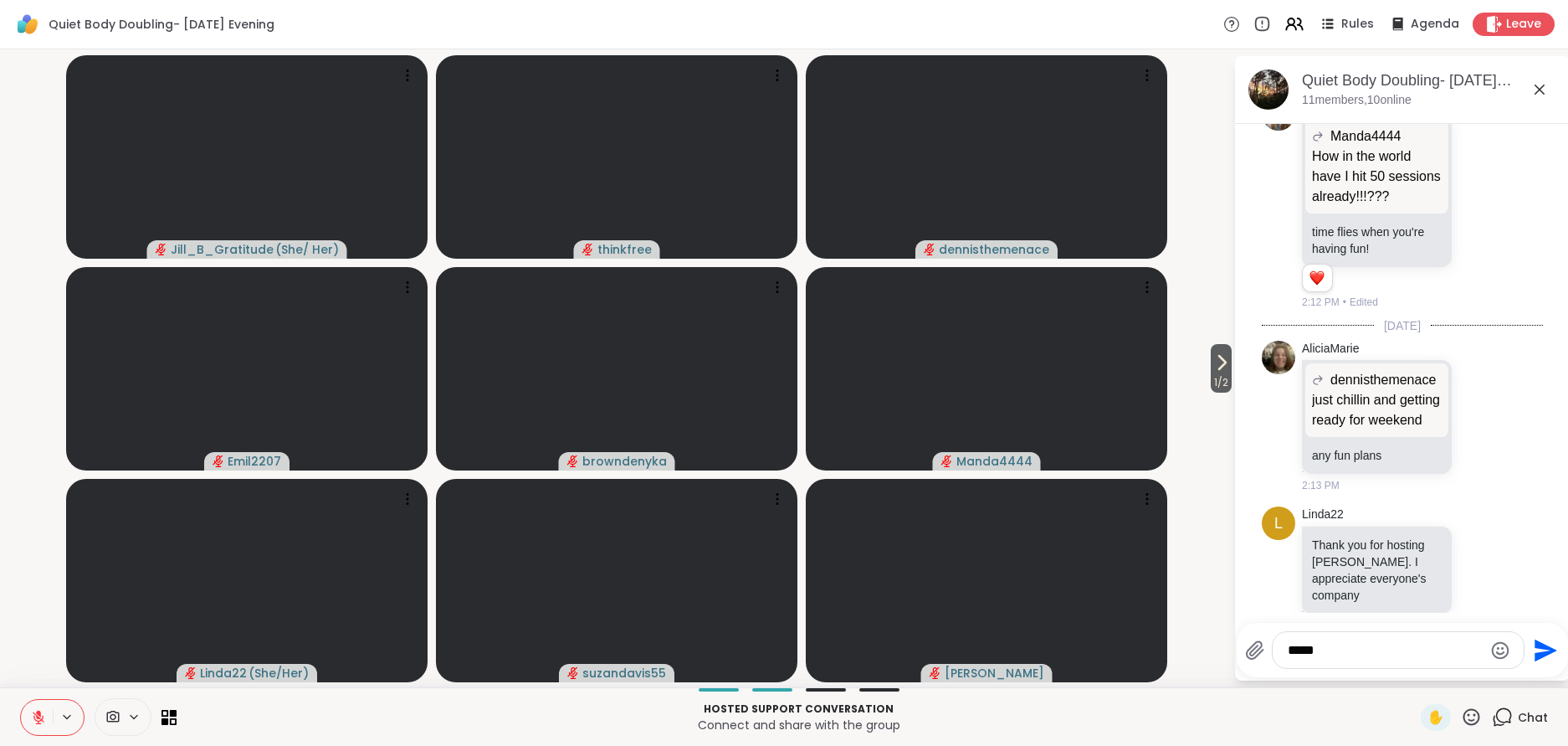
type textarea "***"
click at [1539, 645] on icon "Send" at bounding box center [1546, 649] width 23 height 23
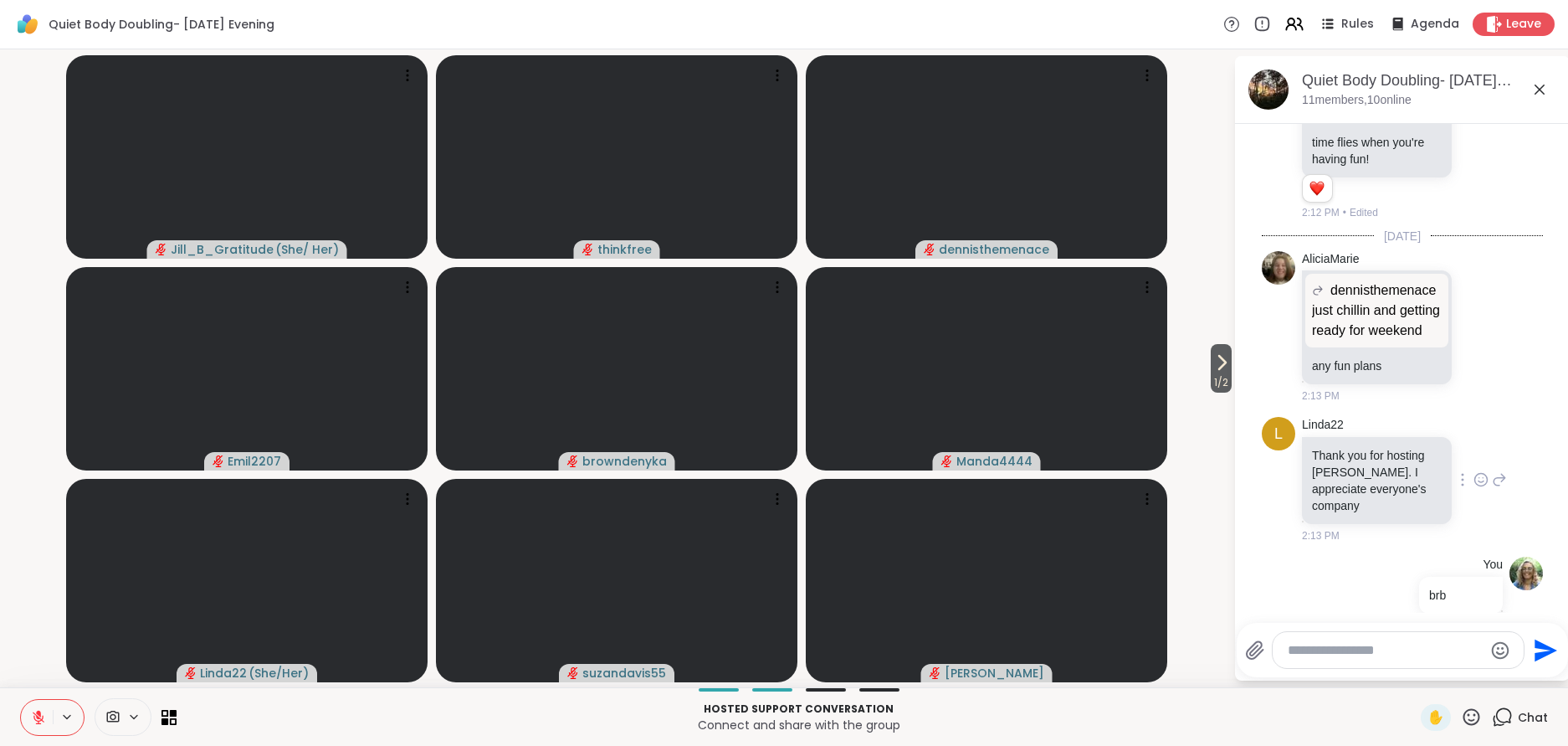
click at [1482, 471] on icon at bounding box center [1481, 479] width 15 height 17
click at [1349, 445] on div "Select Reaction: Heart" at bounding box center [1348, 452] width 15 height 15
click at [1542, 85] on icon at bounding box center [1539, 89] width 20 height 20
